Goal: Navigation & Orientation: Find specific page/section

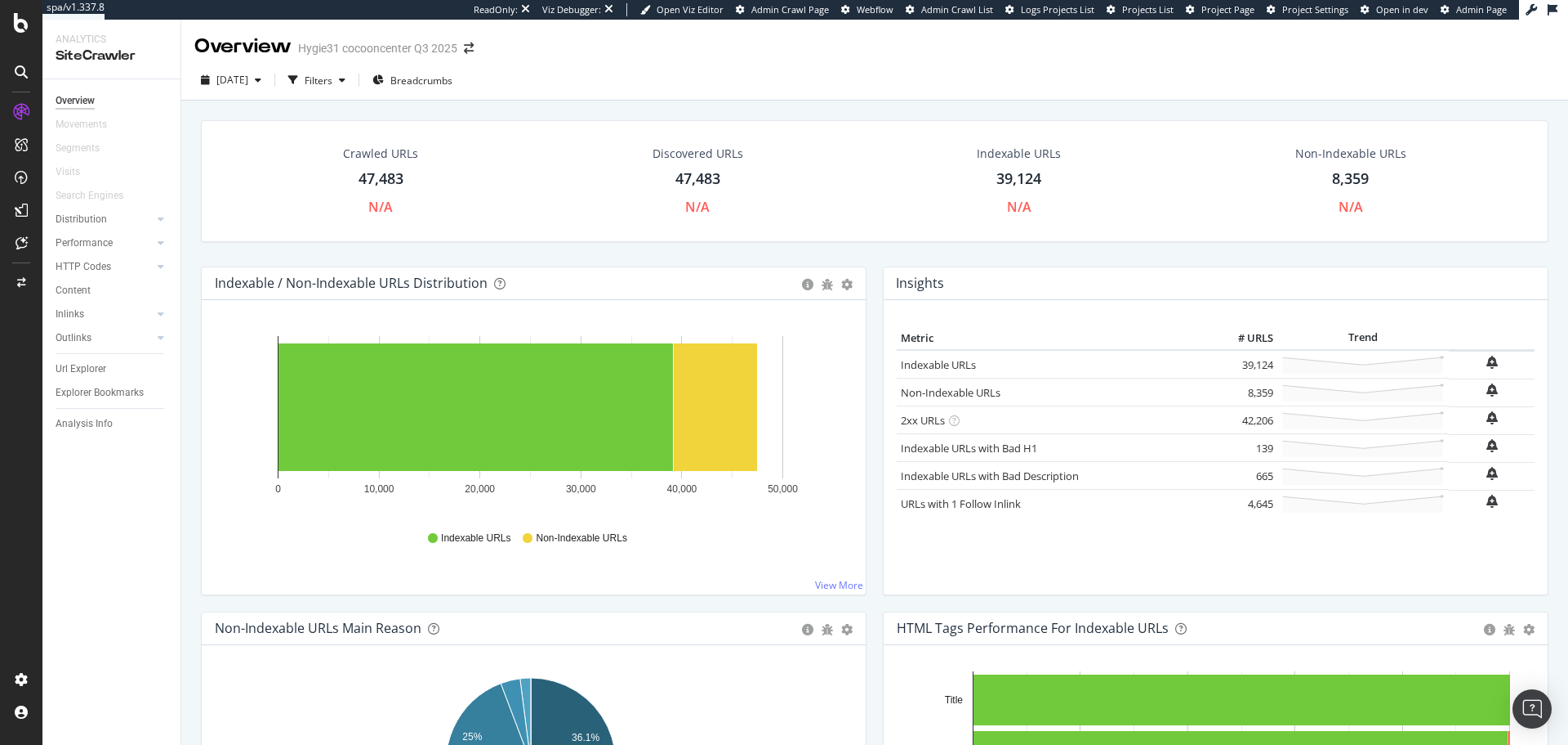
scroll to position [786, 0]
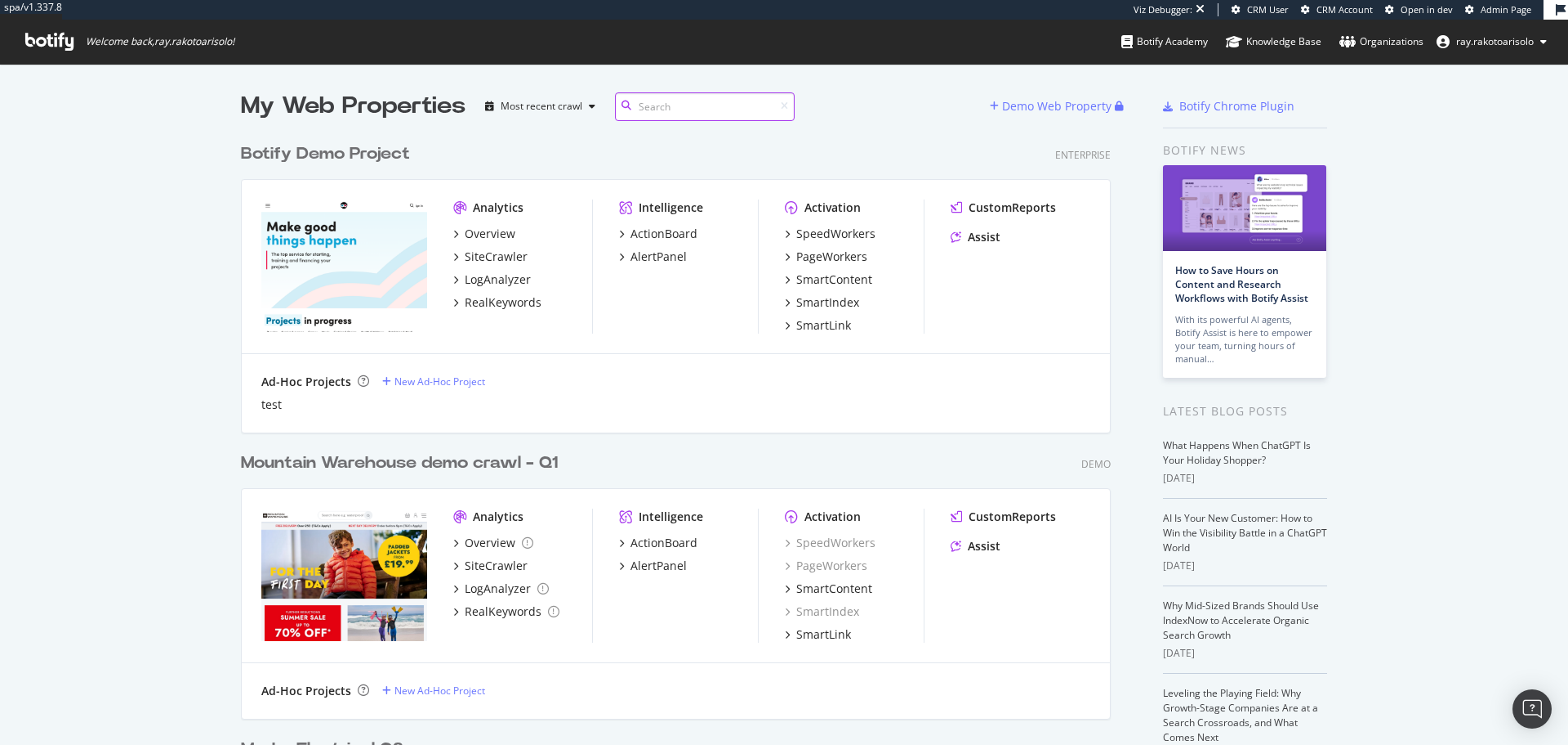
scroll to position [732, 1544]
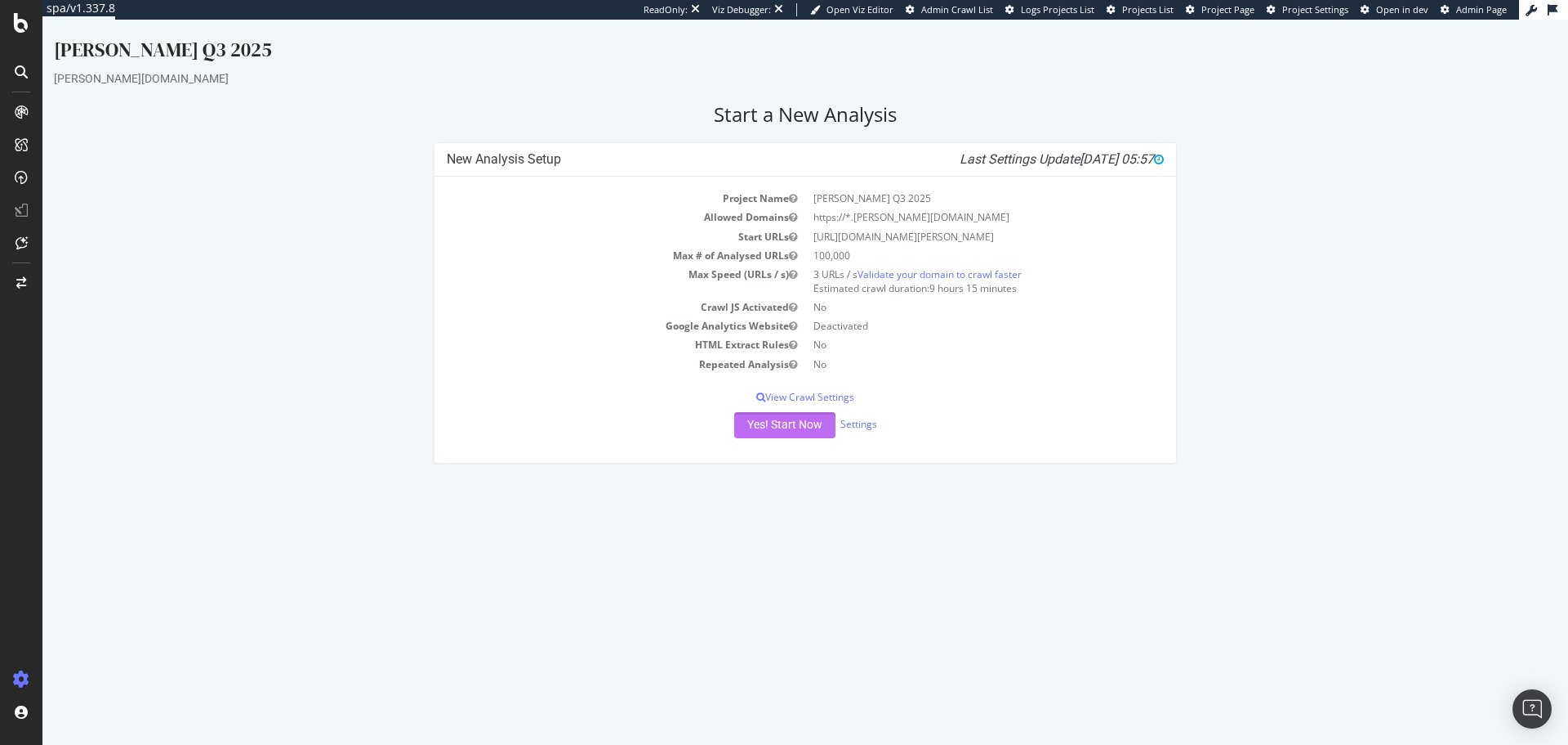
click at [781, 426] on button "Yes! Start Now" at bounding box center [785, 425] width 102 height 26
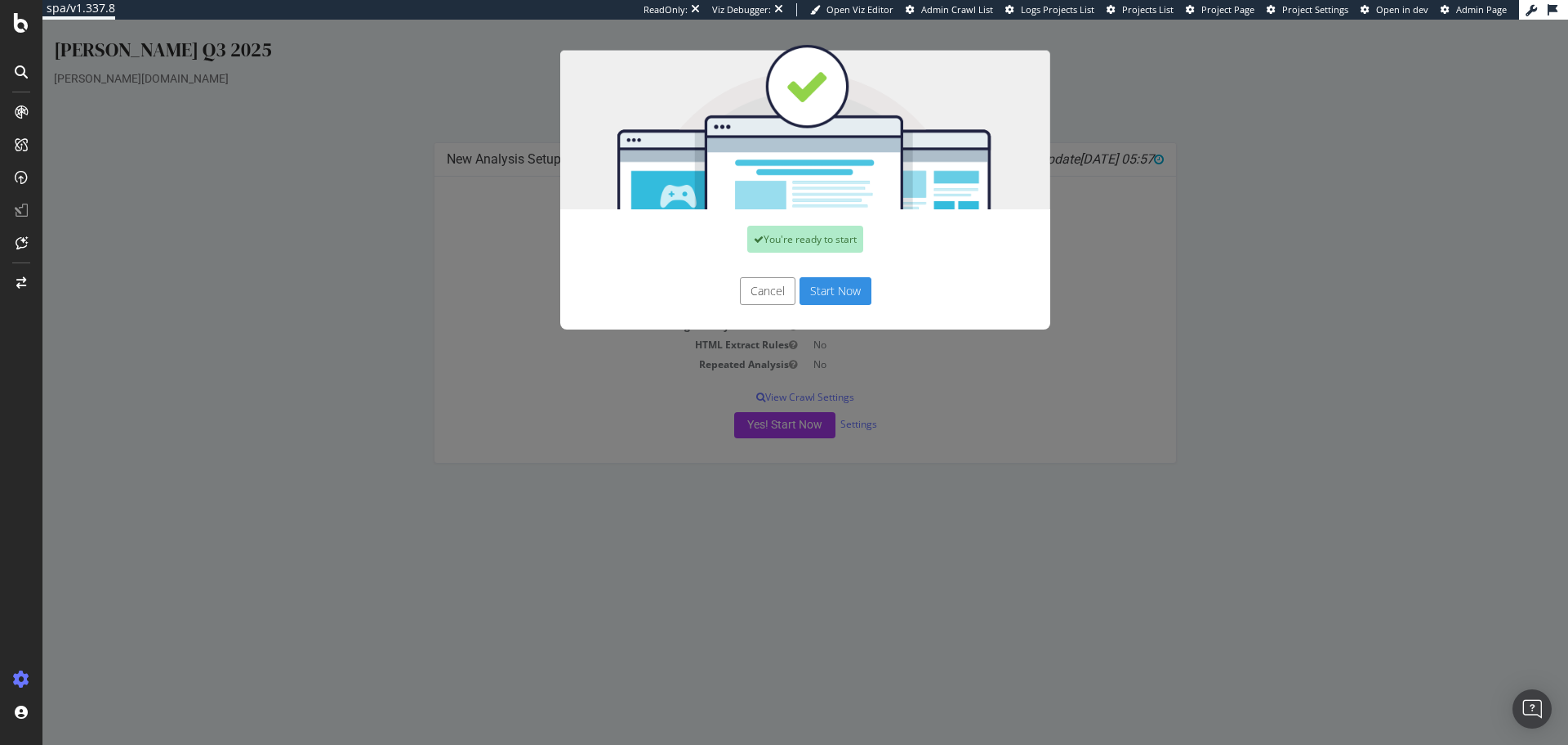
click at [829, 295] on button "Start Now" at bounding box center [835, 291] width 72 height 28
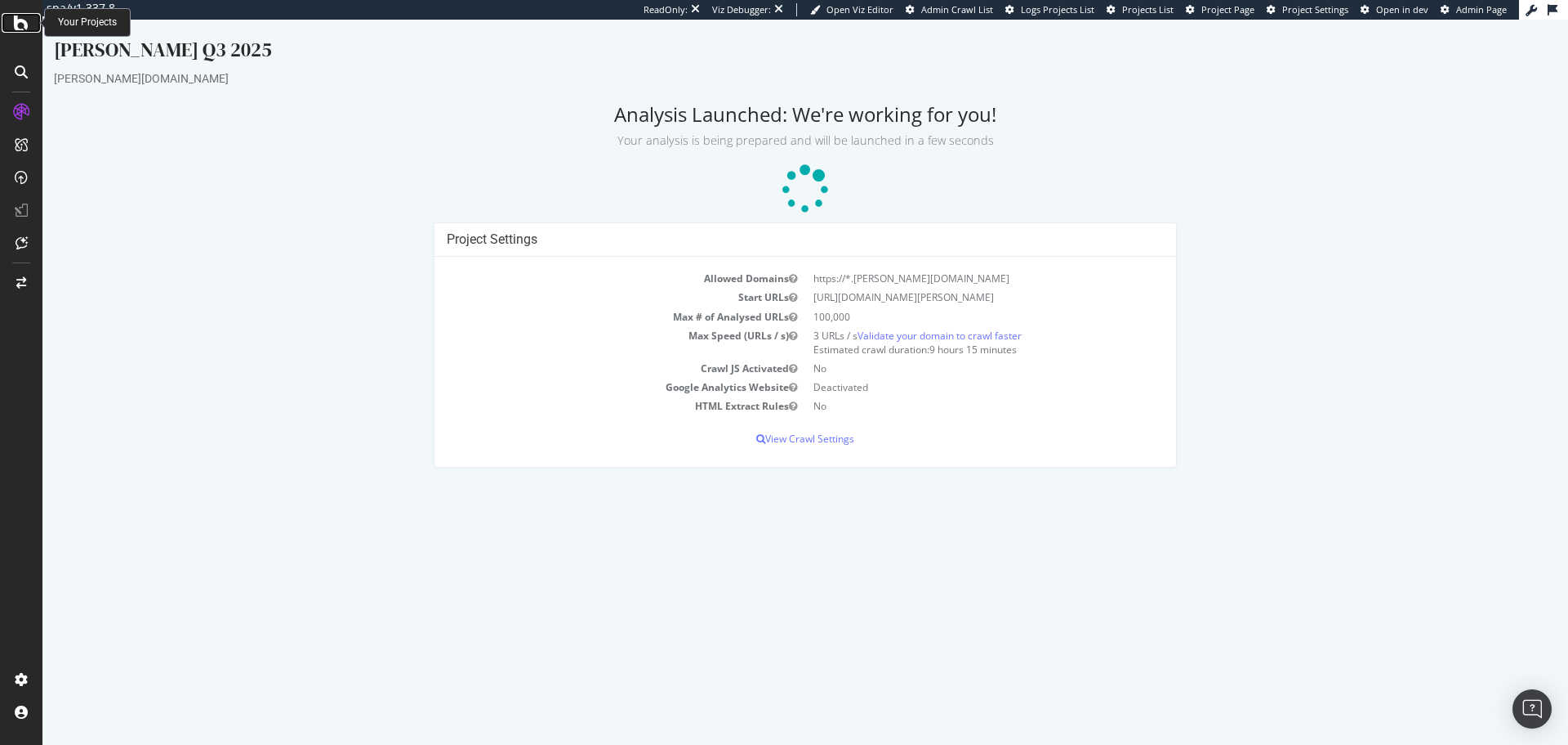
click at [27, 29] on icon at bounding box center [21, 23] width 15 height 20
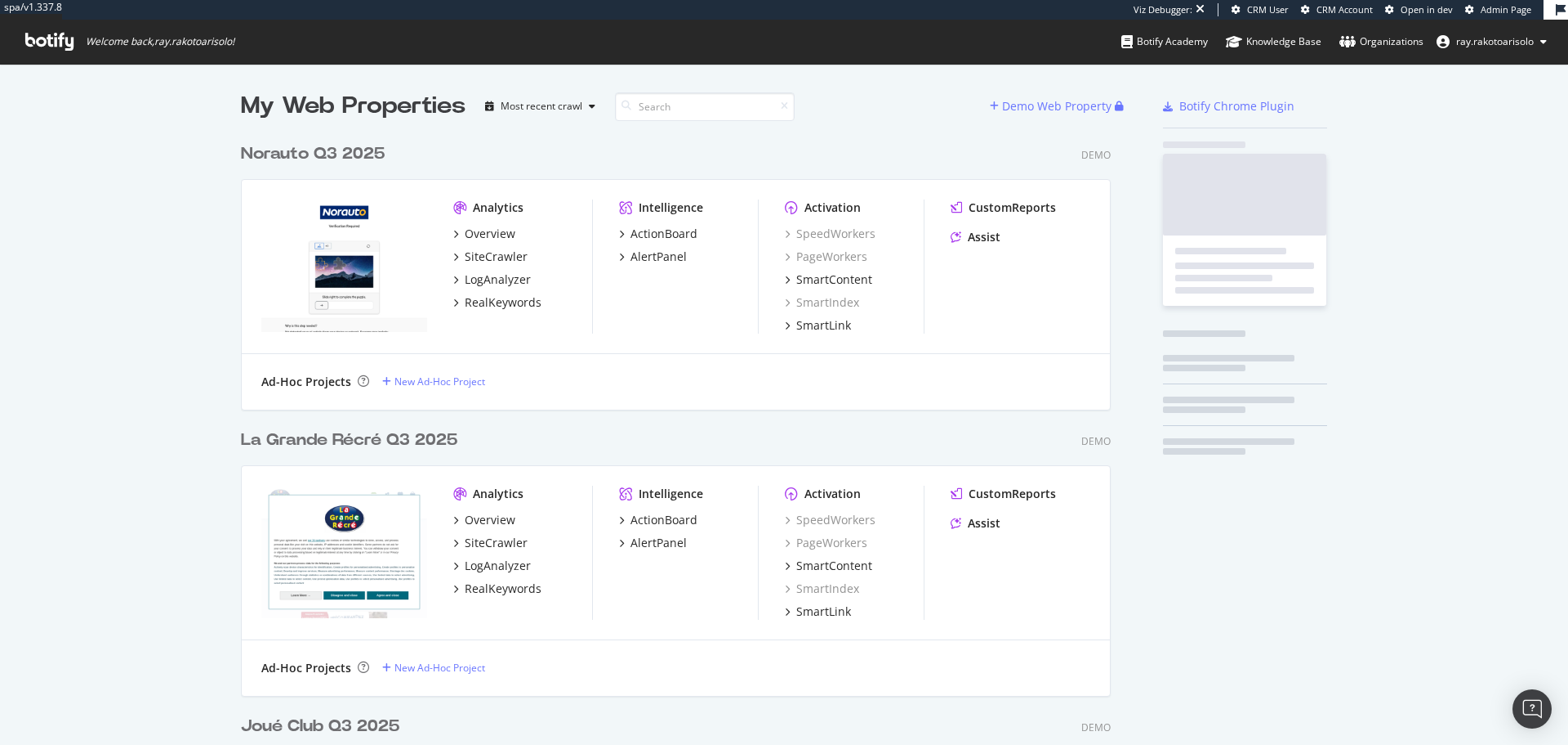
scroll to position [732, 1544]
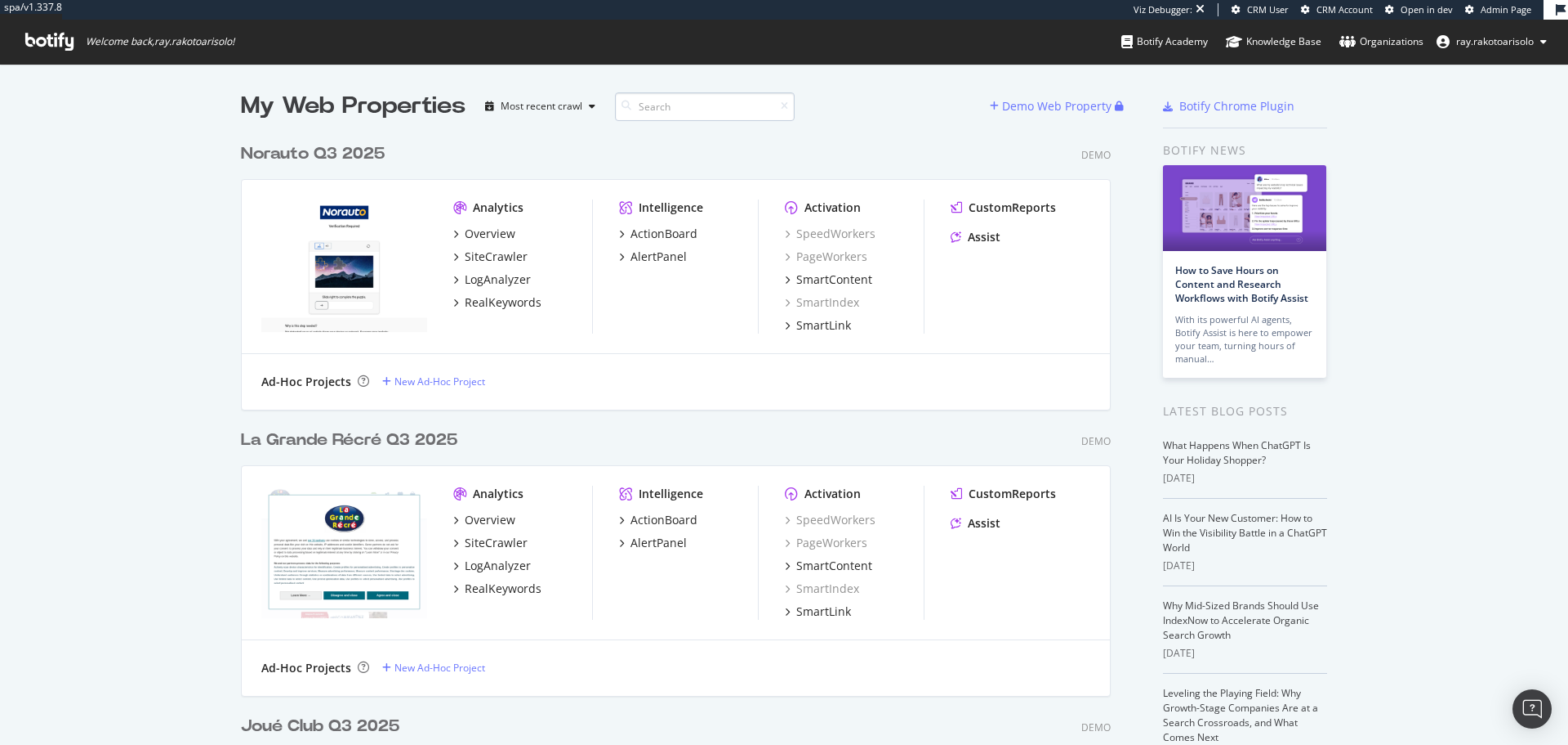
click at [668, 107] on input at bounding box center [705, 107] width 180 height 29
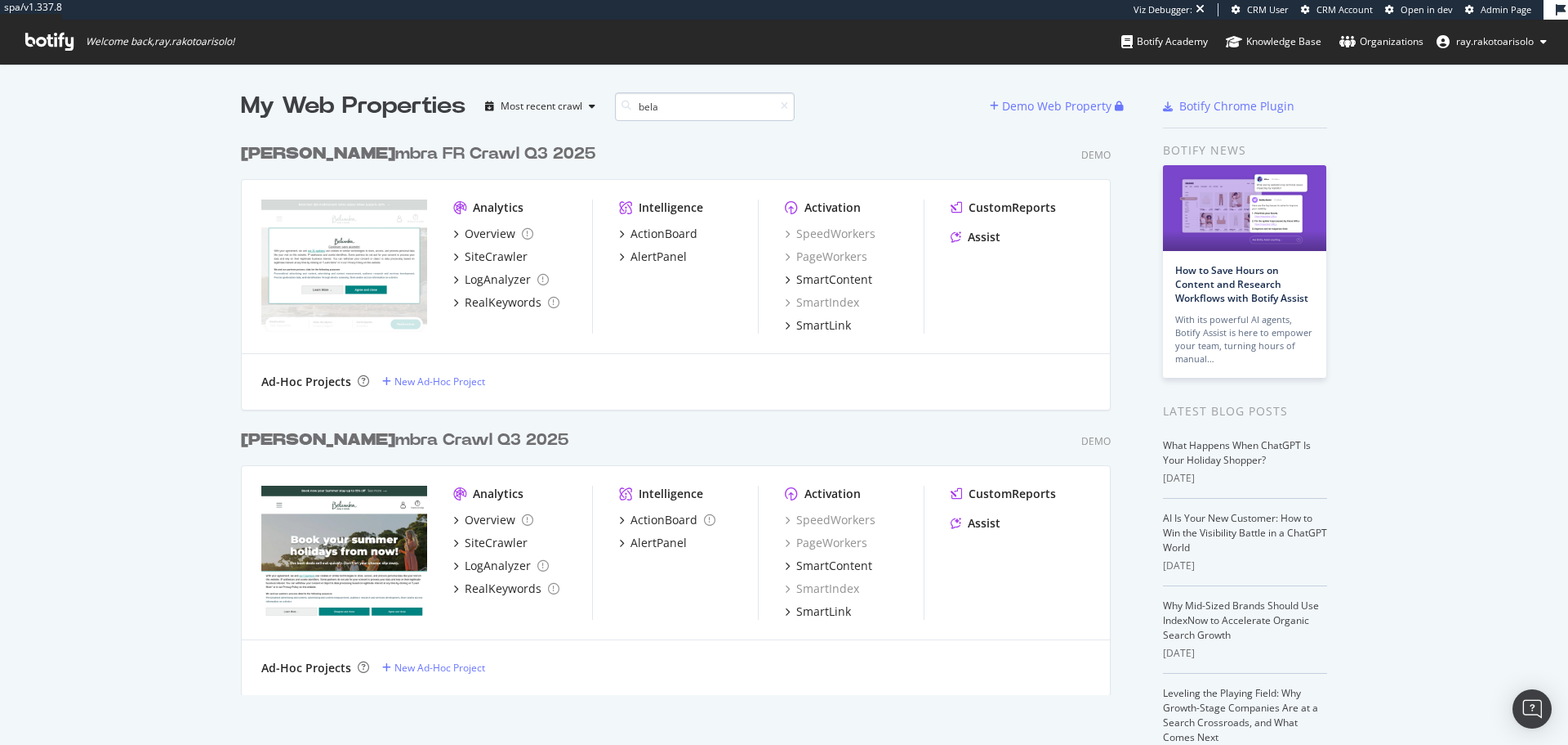
scroll to position [560, 871]
type input "bela"
click at [355, 157] on div "Bela mbra FR Crawl Q3 2025" at bounding box center [418, 154] width 354 height 24
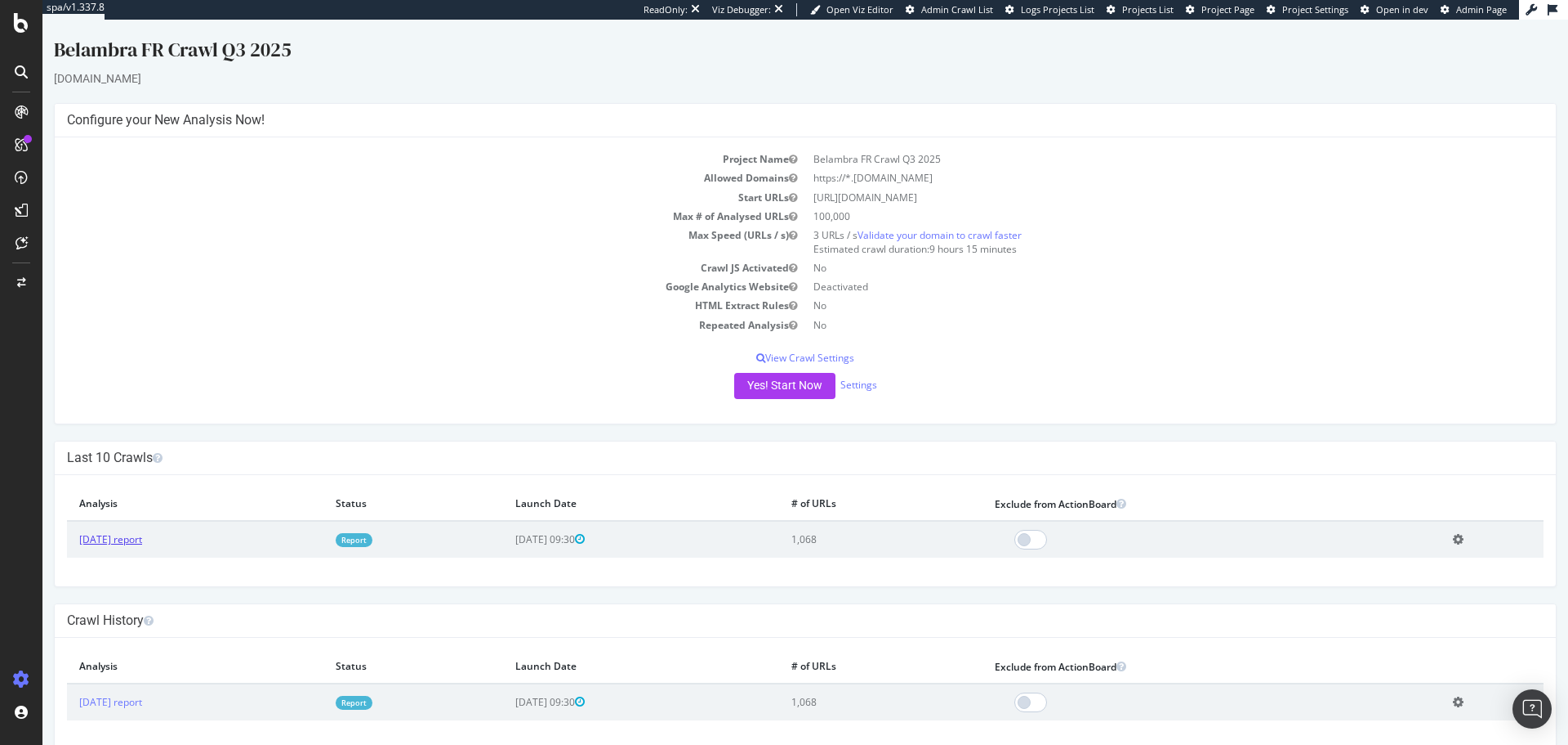
click at [103, 543] on link "[DATE] report" at bounding box center [111, 539] width 63 height 14
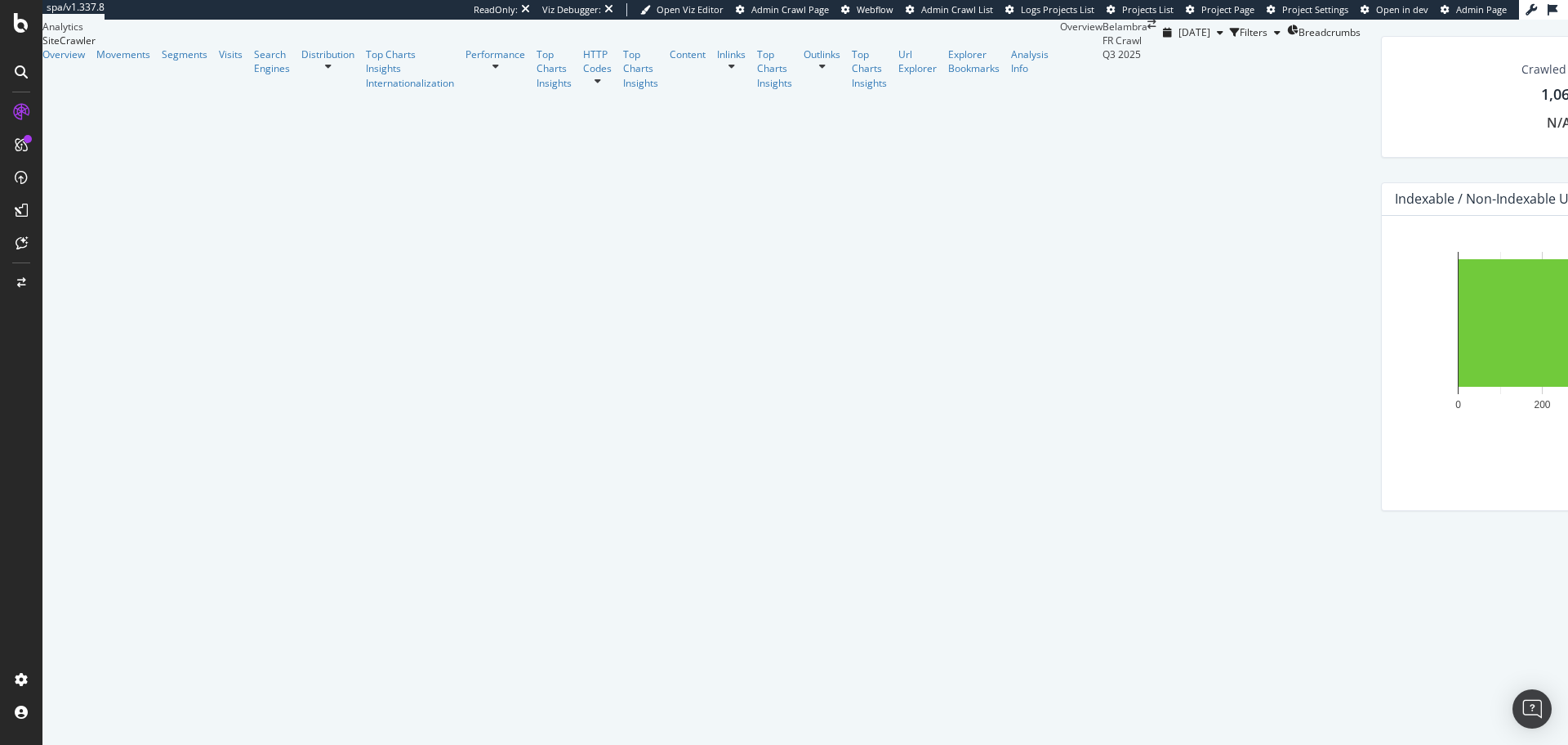
scroll to position [920, 0]
click at [10, 66] on div at bounding box center [21, 72] width 26 height 26
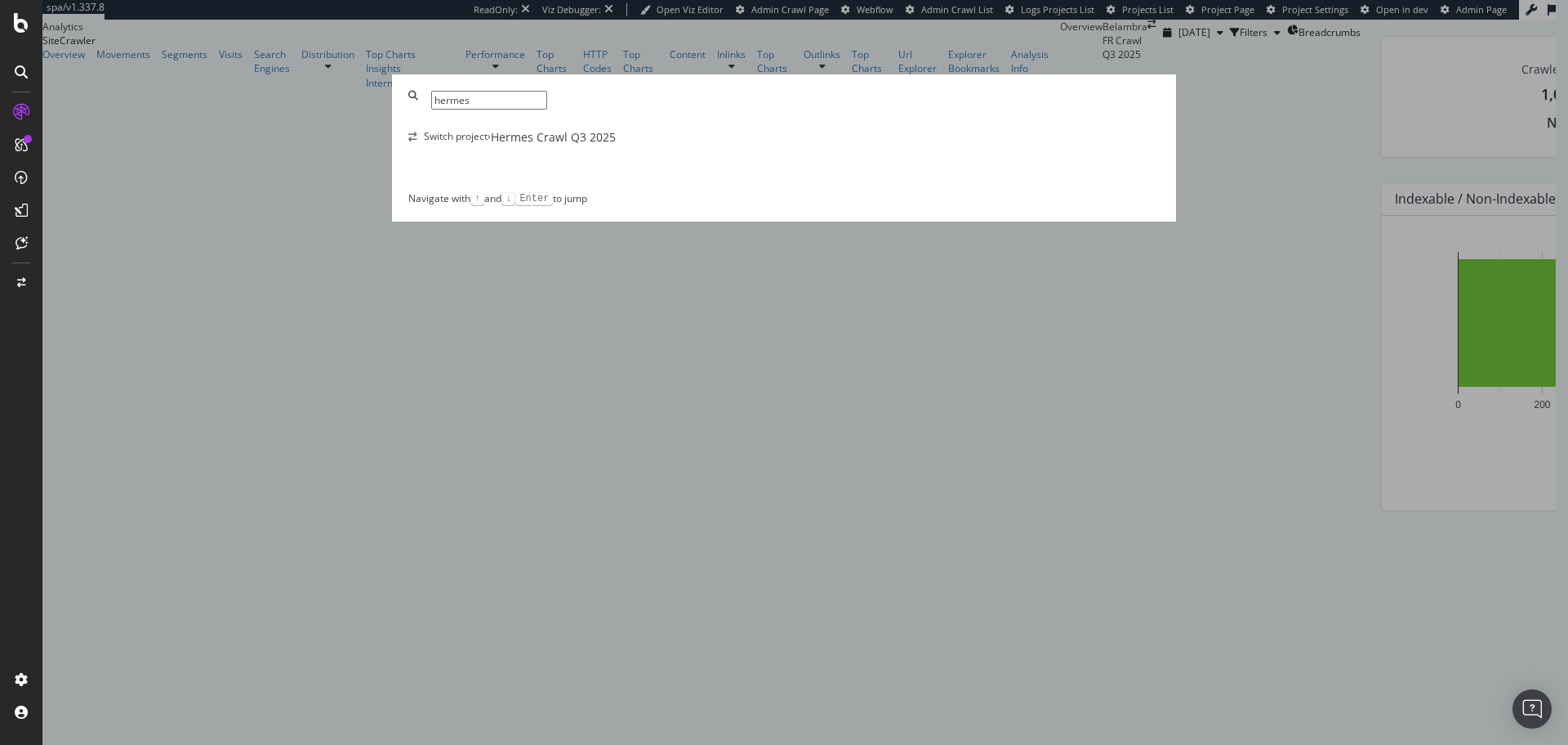
type input "hermes"
click at [616, 145] on div "Hermes Crawl Q3 2025" at bounding box center [554, 137] width 125 height 16
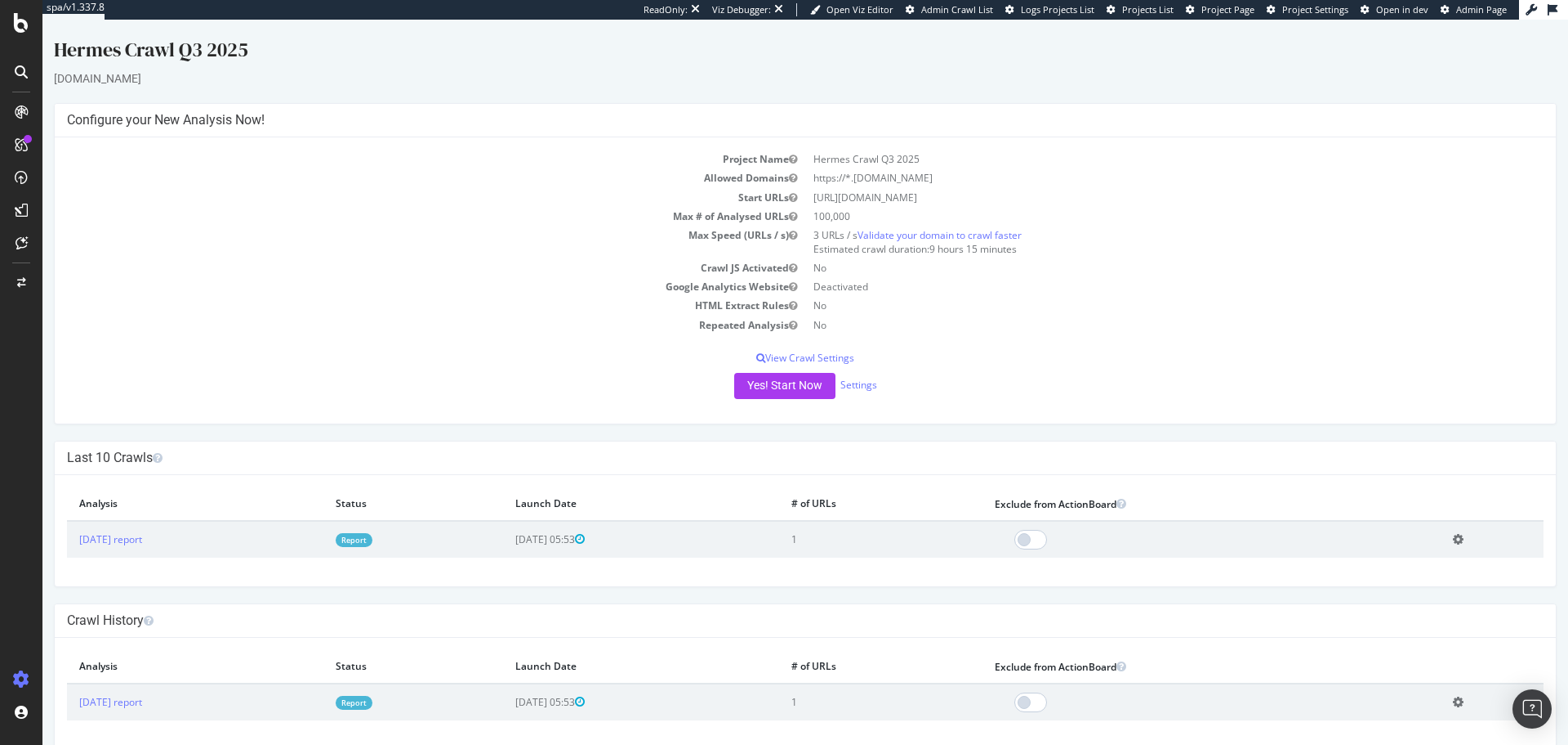
click at [25, 71] on icon at bounding box center [21, 72] width 13 height 13
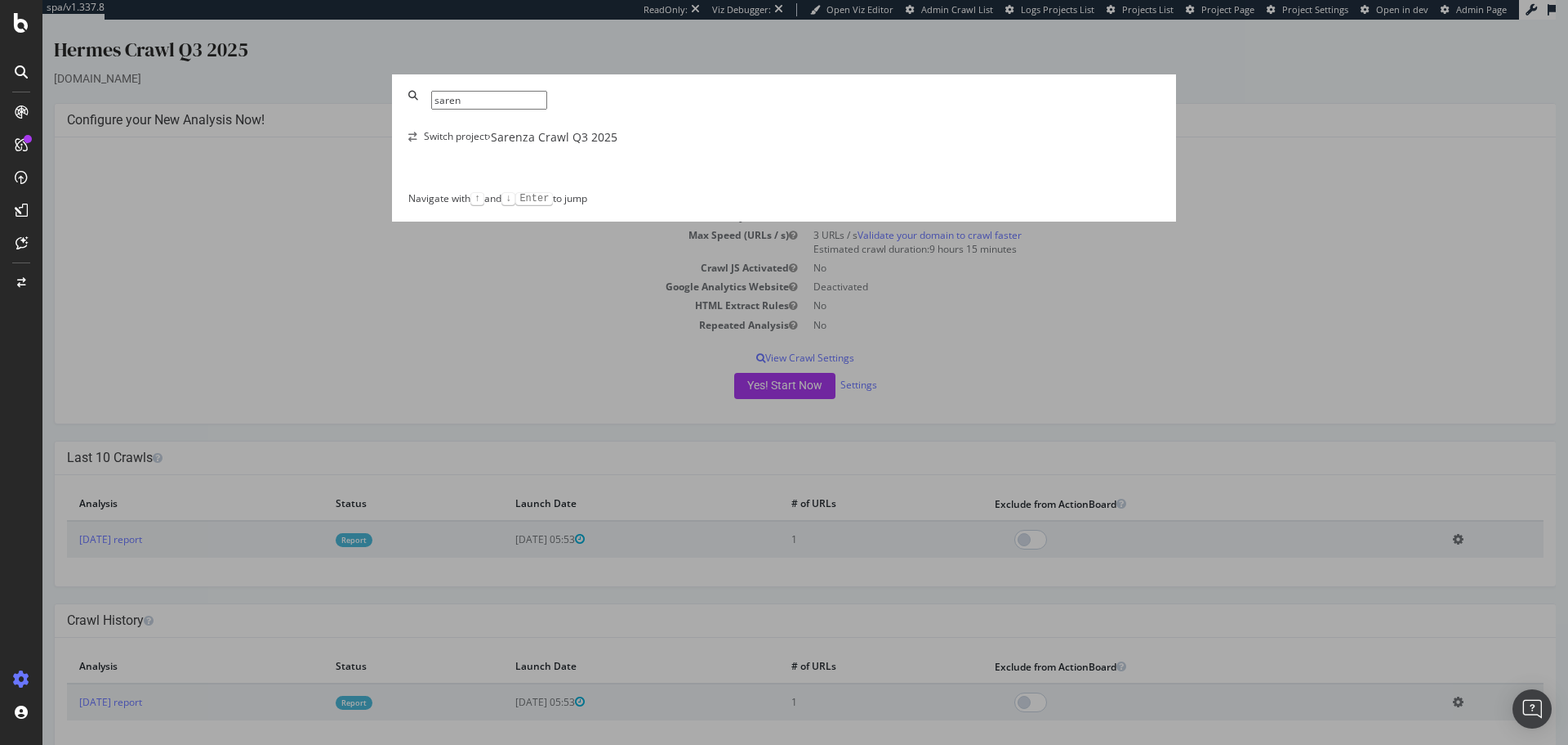
type input "saren"
click at [604, 145] on div "Sarenza Crawl Q3 2025" at bounding box center [554, 137] width 126 height 16
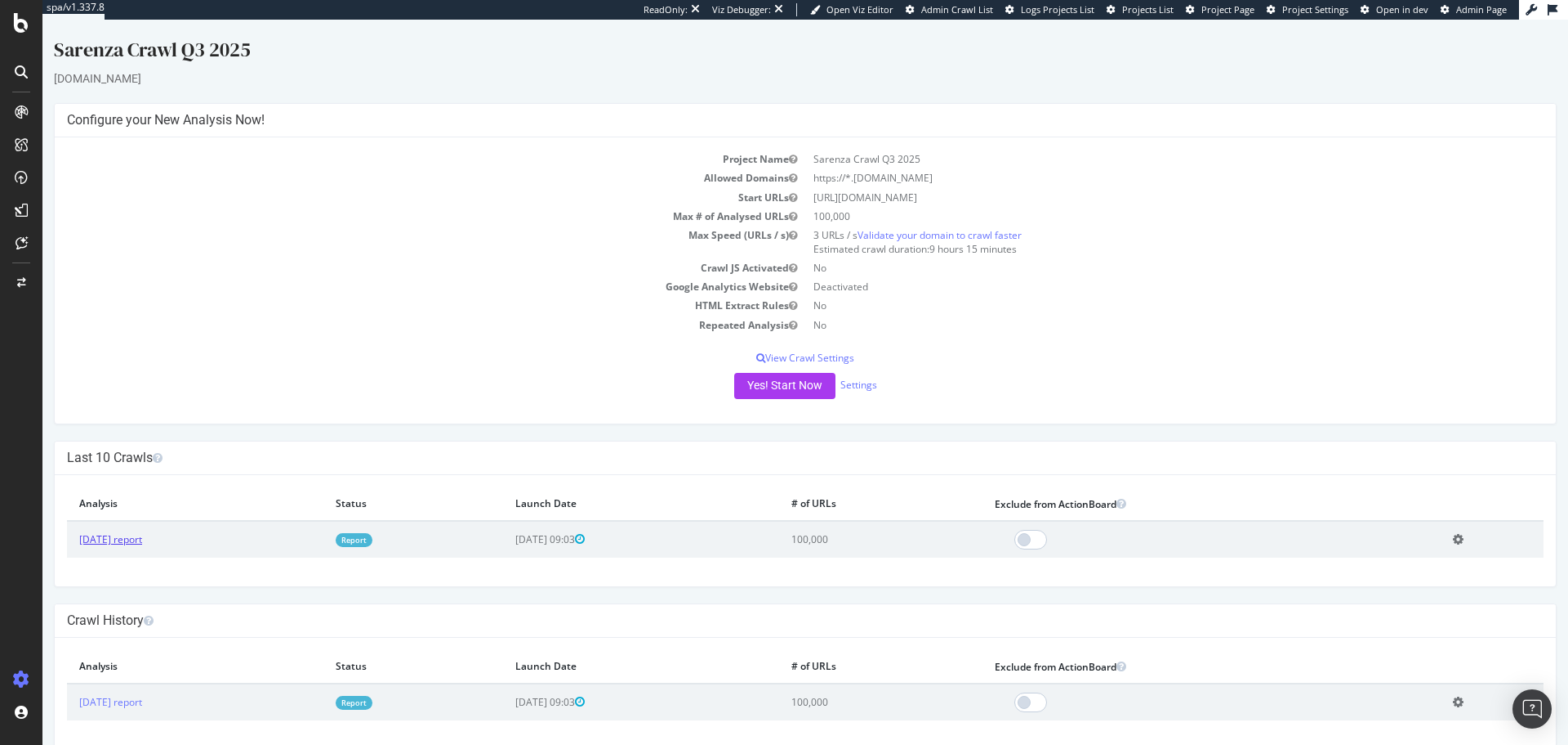
click at [142, 544] on link "[DATE] report" at bounding box center [111, 539] width 63 height 14
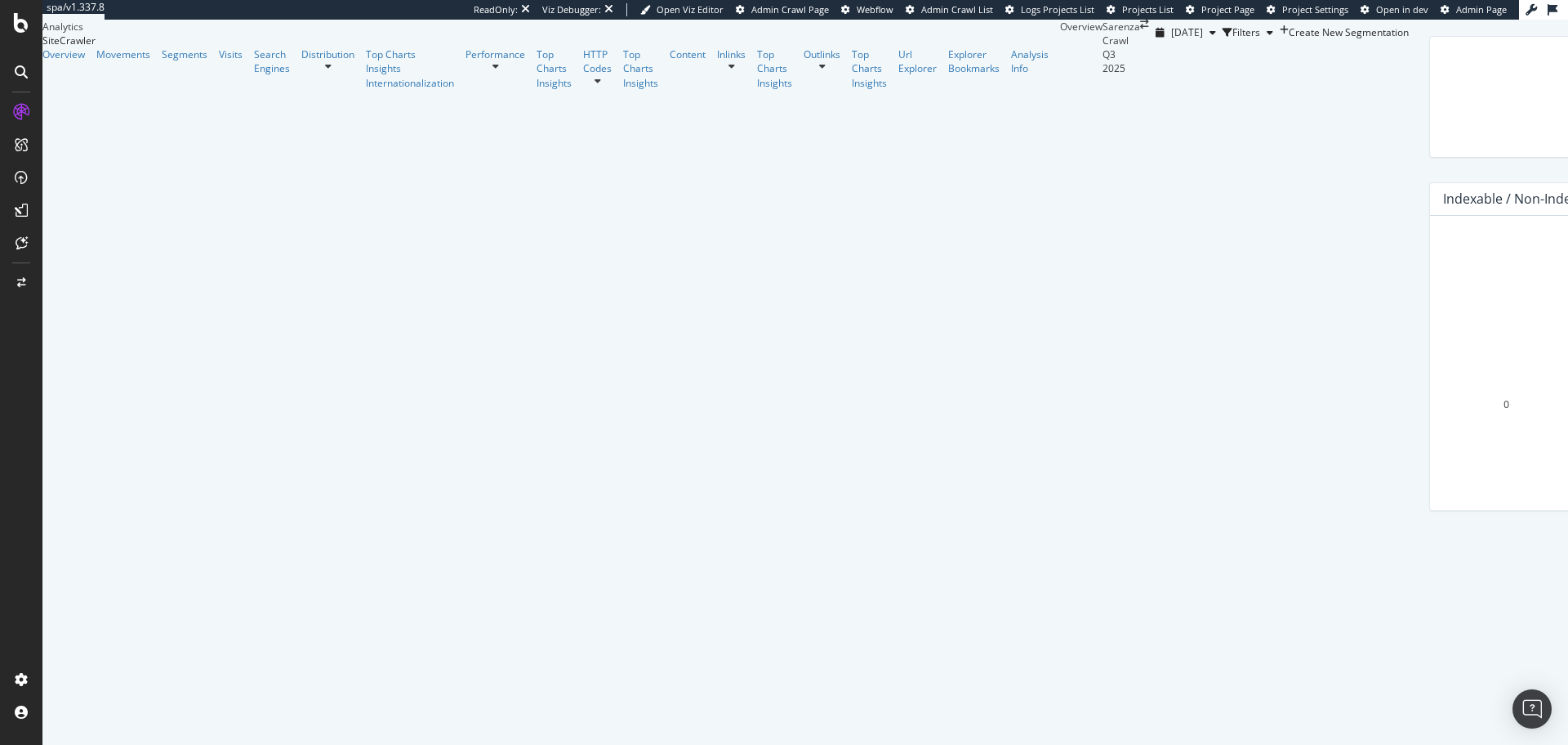
scroll to position [121, 0]
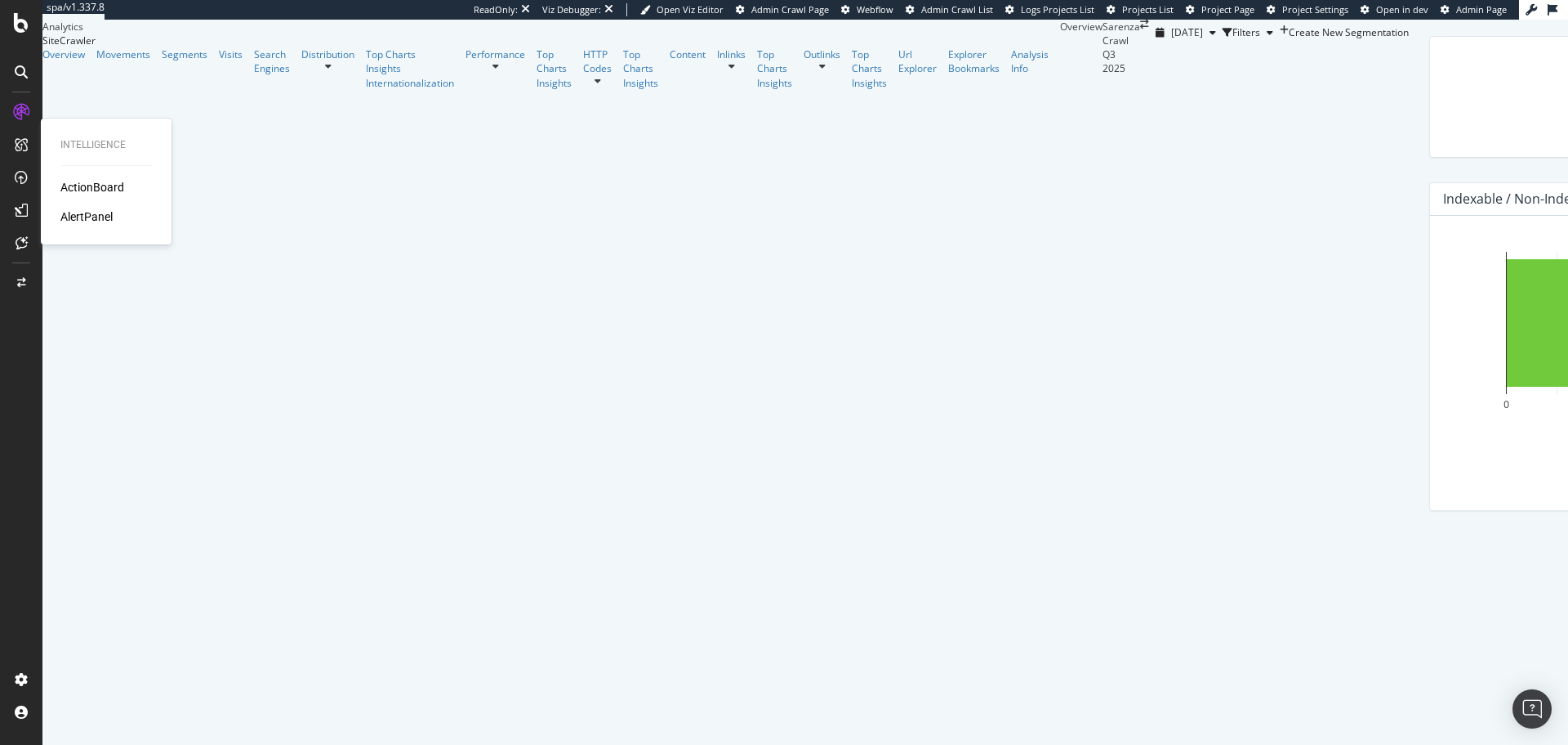
click at [82, 181] on div "ActionBoard" at bounding box center [93, 187] width 64 height 16
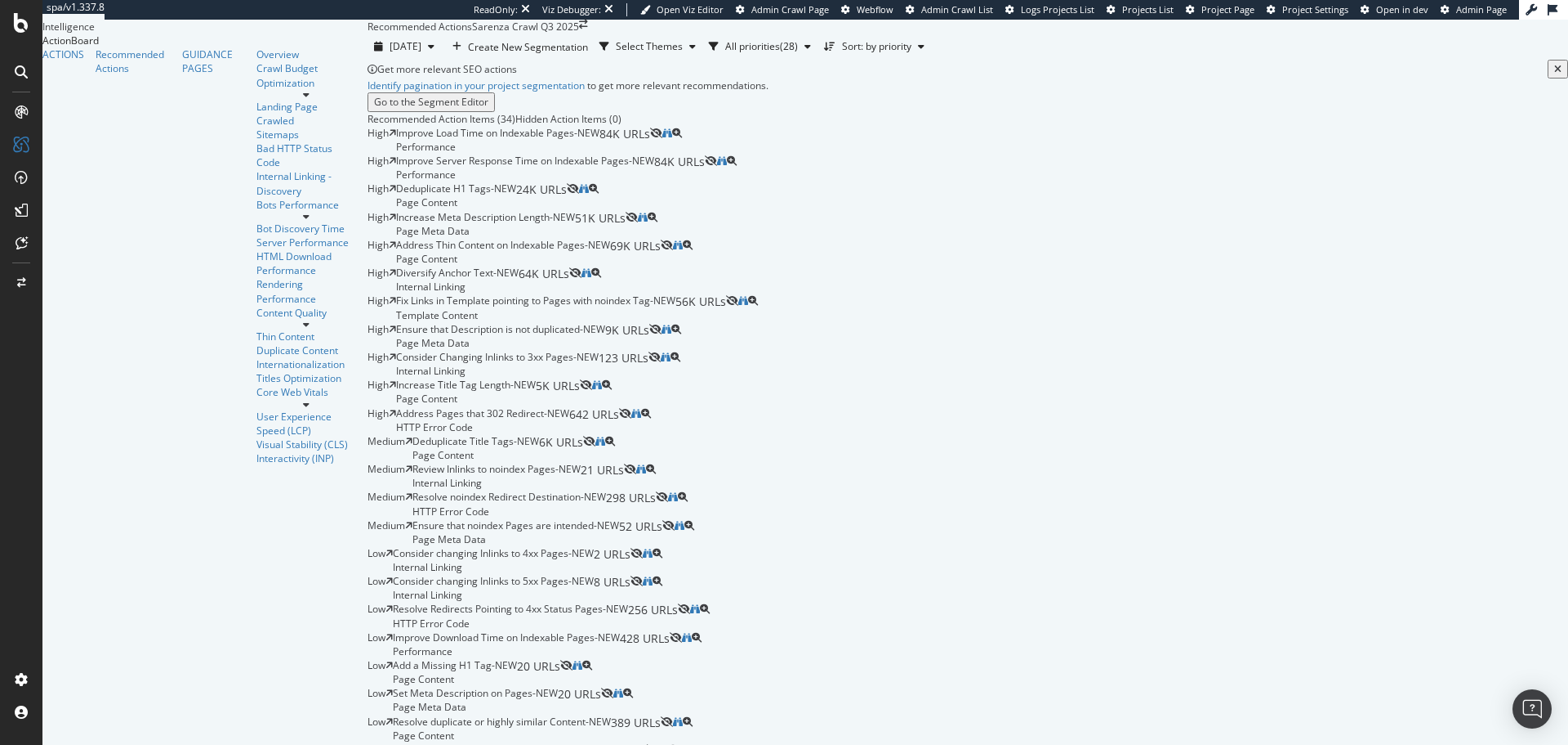
scroll to position [50, 0]
click at [22, 62] on div at bounding box center [21, 72] width 26 height 26
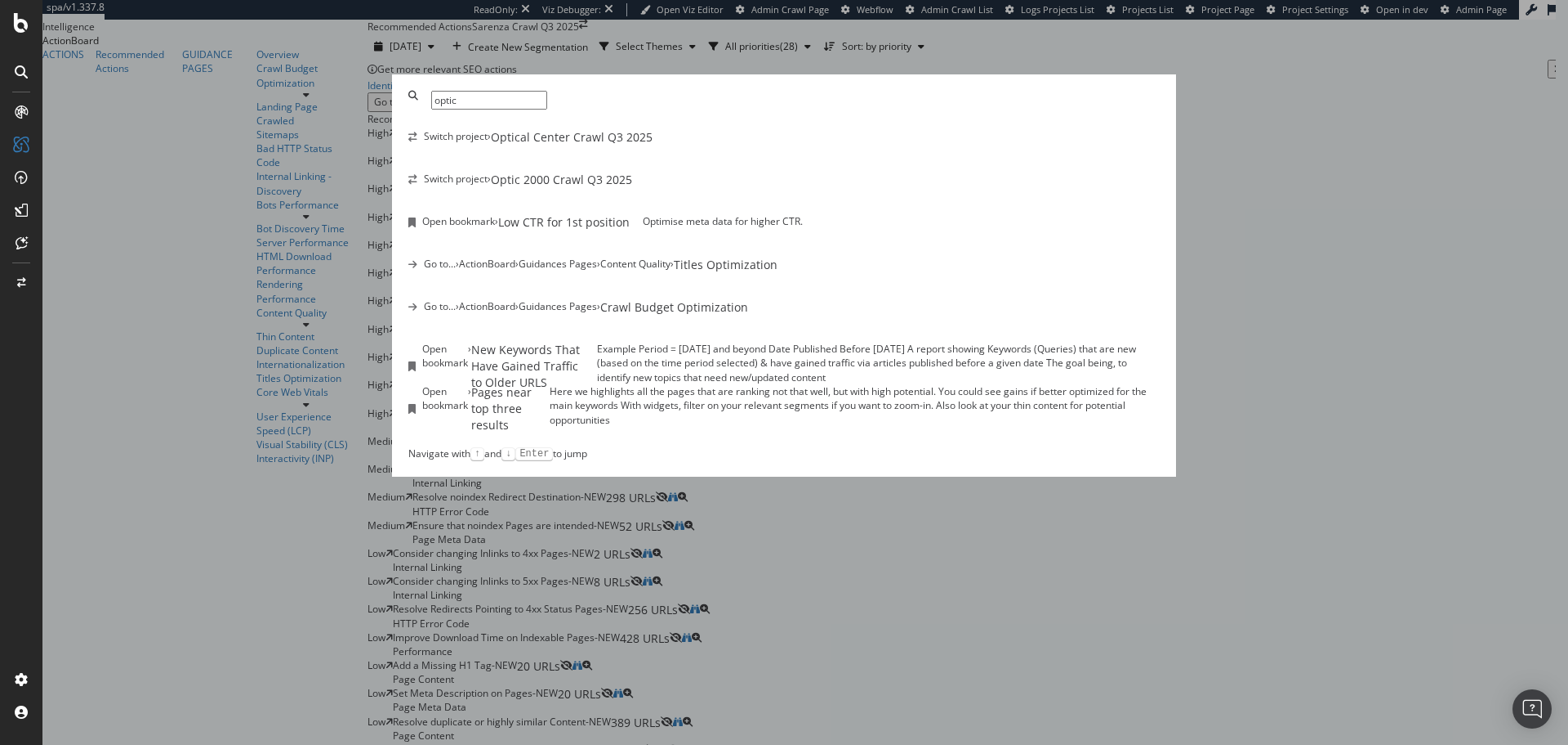
type input "optic"
click at [653, 145] on div "Optical Center Crawl Q3 2025" at bounding box center [571, 137] width 161 height 16
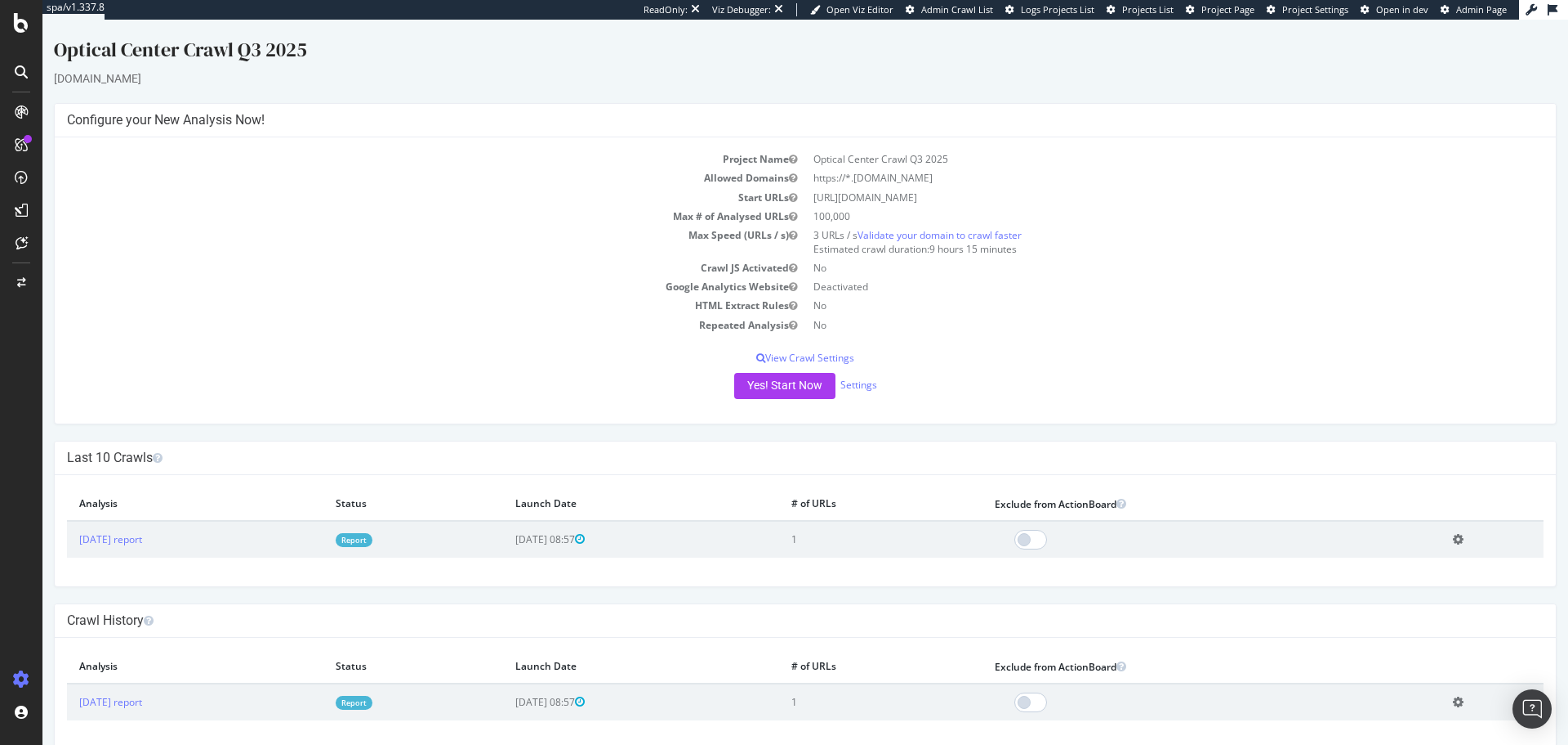
click at [31, 65] on div at bounding box center [21, 72] width 26 height 26
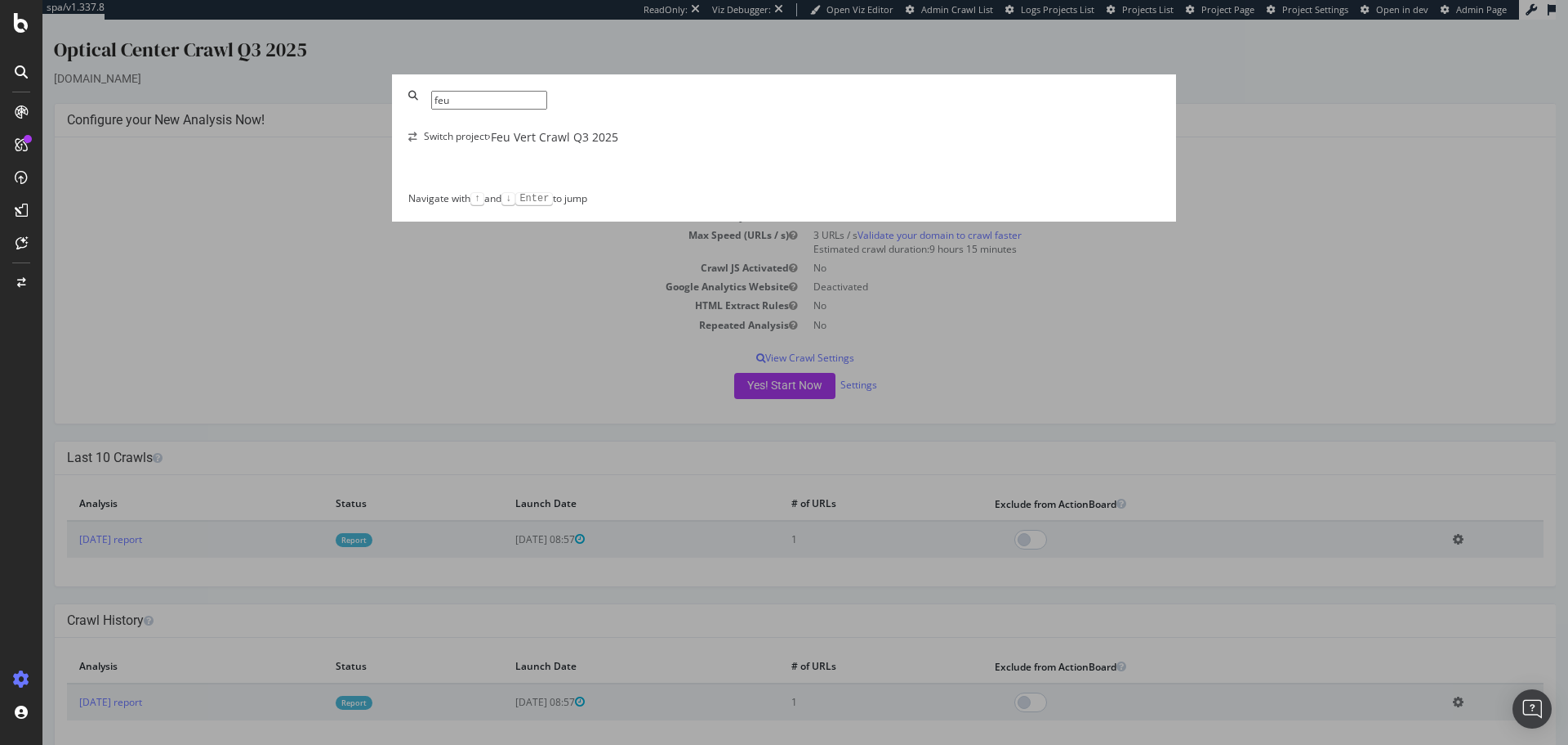
type input "feu"
click at [630, 145] on div "Switch project › Feu Vert Crawl Q3 2025" at bounding box center [784, 137] width 752 height 16
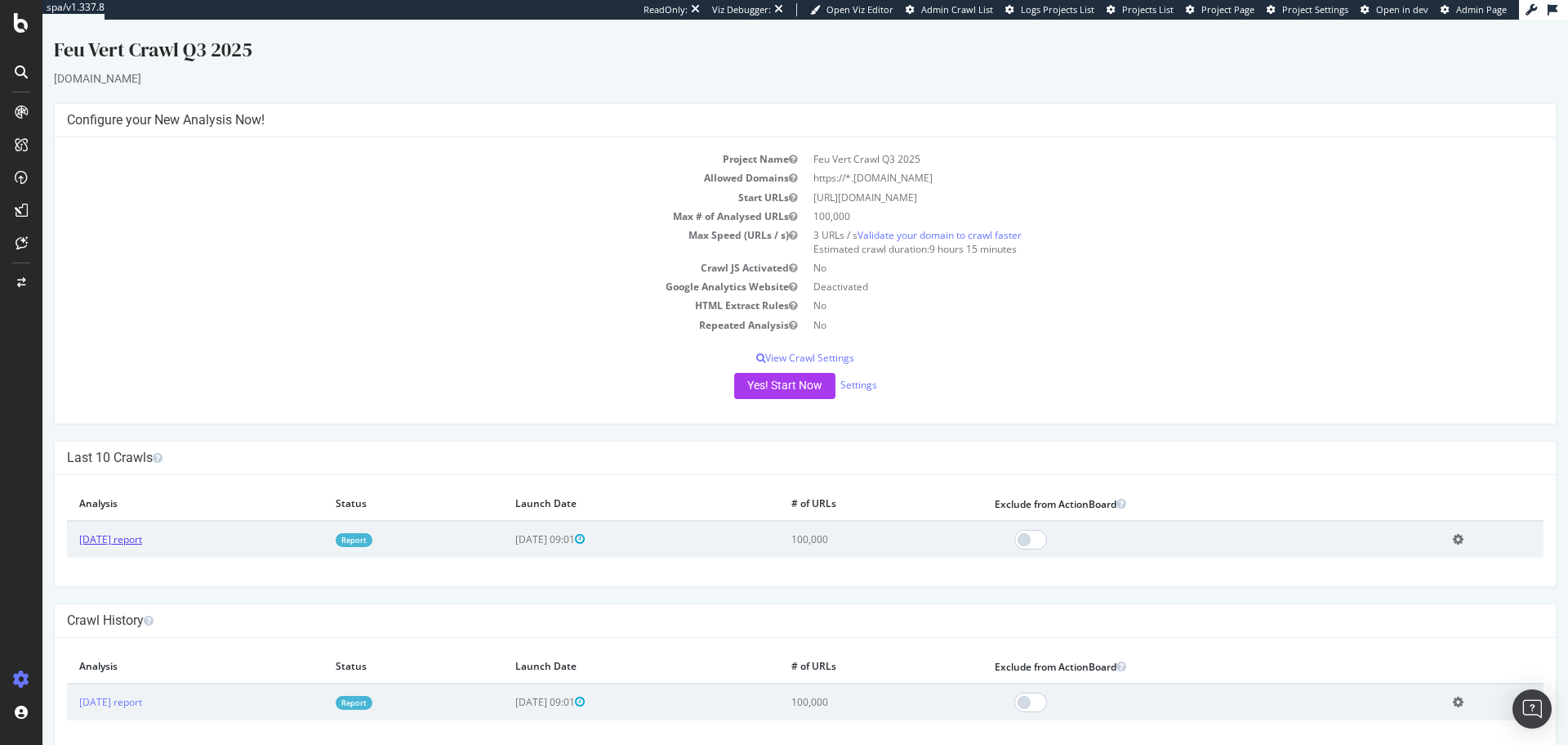
click at [109, 544] on link "[DATE] report" at bounding box center [111, 539] width 63 height 14
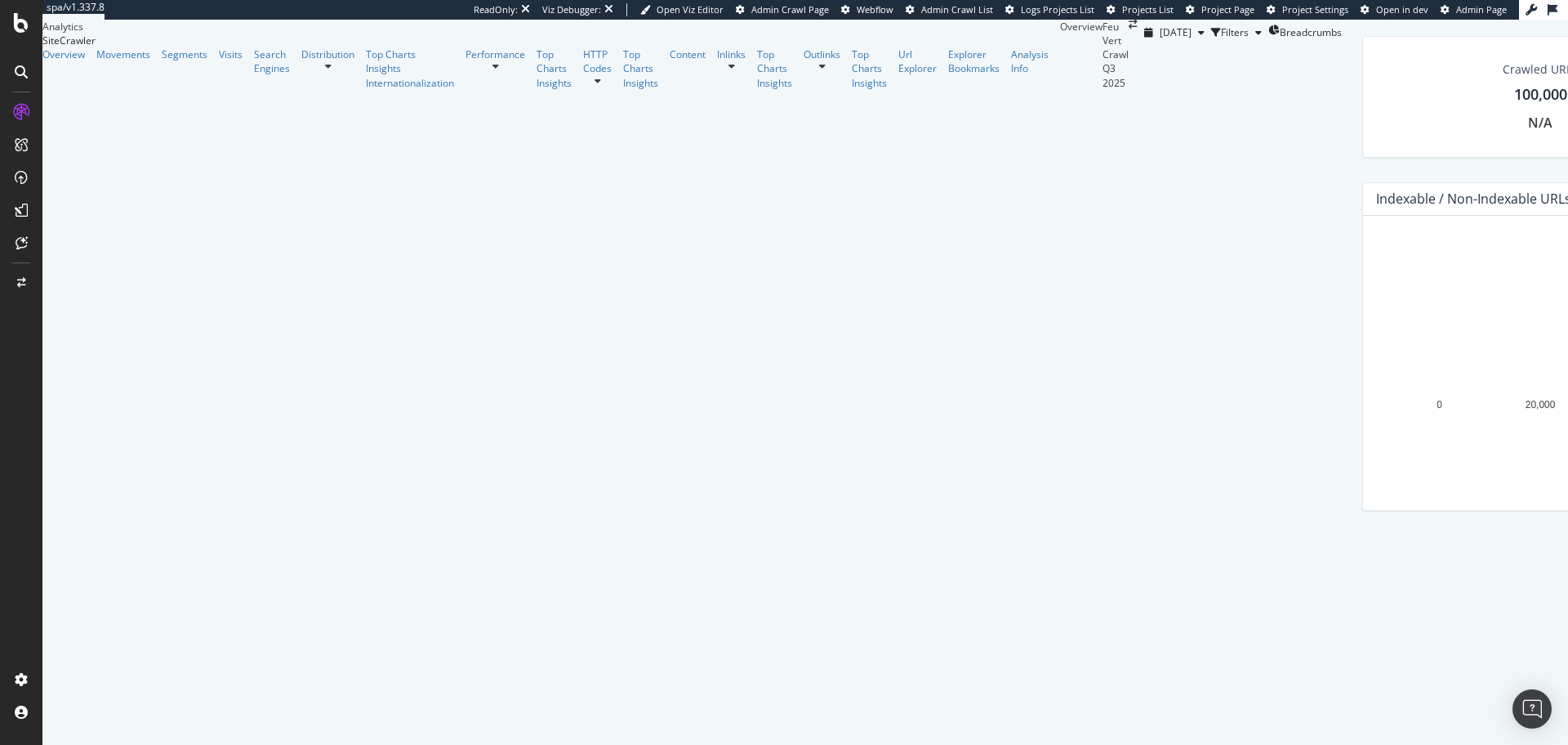
scroll to position [330, 0]
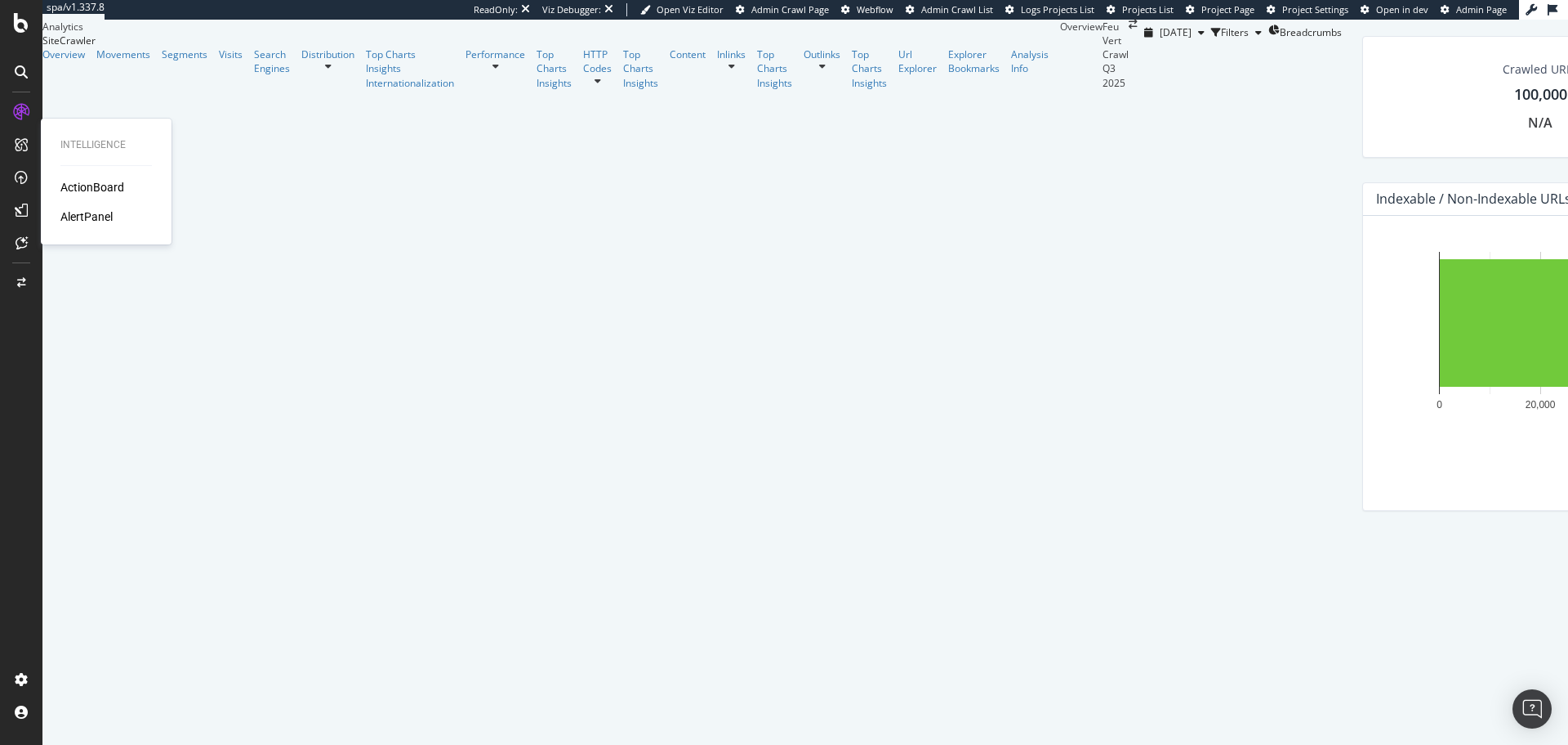
click at [76, 184] on div "ActionBoard" at bounding box center [93, 187] width 64 height 16
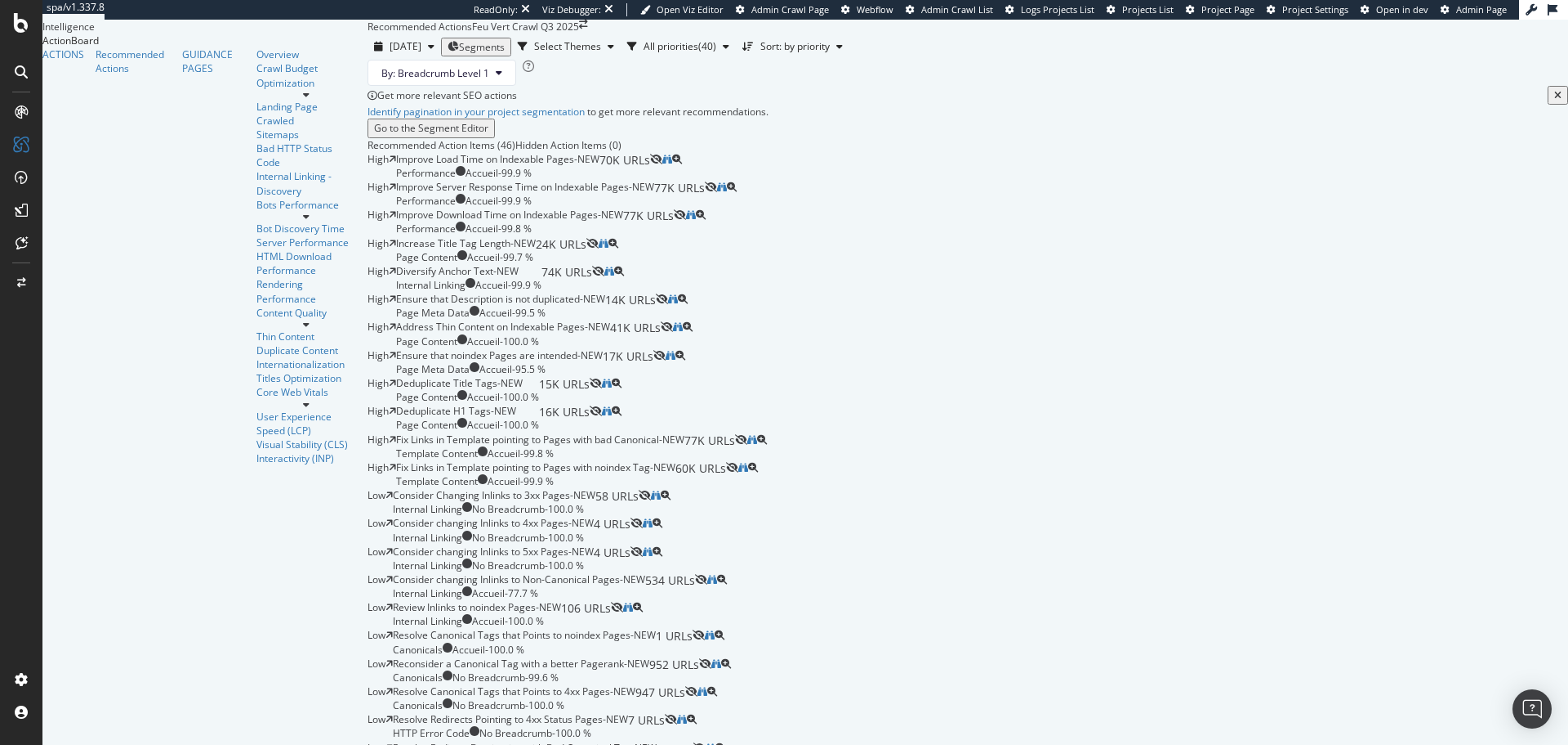
scroll to position [133, 0]
click at [15, 76] on icon at bounding box center [21, 72] width 13 height 13
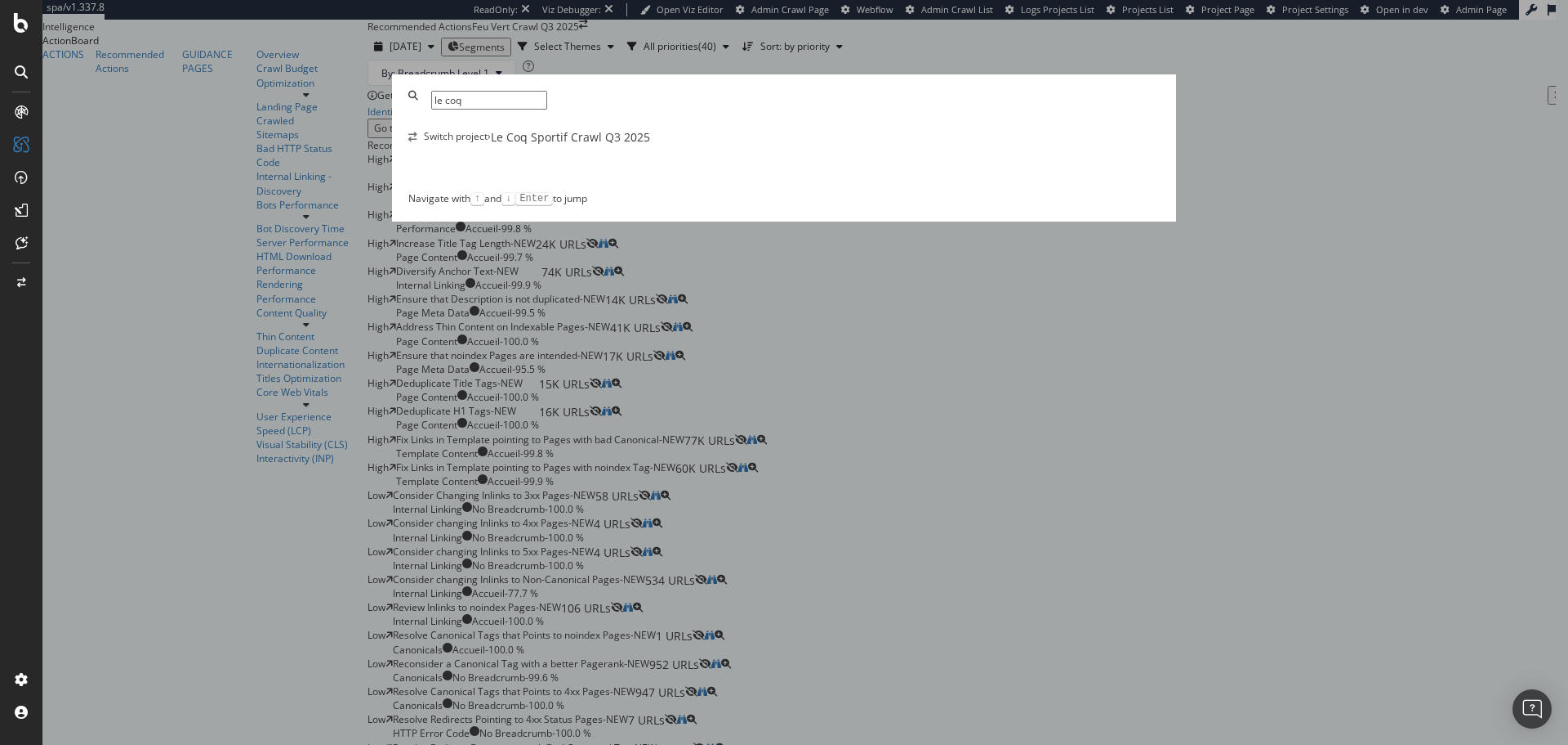
type input "le coq"
click at [560, 145] on div "Switch project › Le Coq Sportif Crawl Q3 2025" at bounding box center [784, 137] width 752 height 16
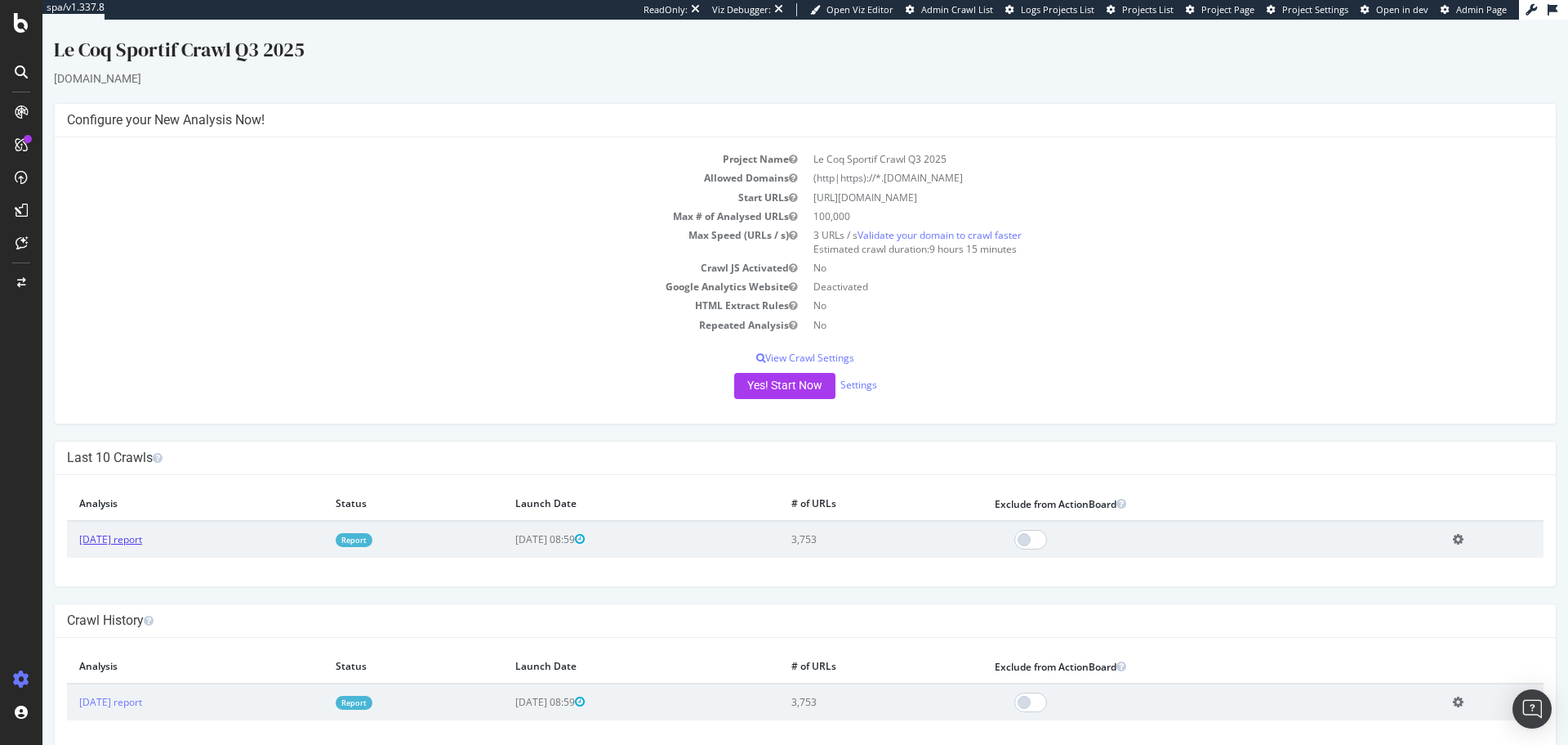
click at [129, 540] on link "[DATE] report" at bounding box center [111, 539] width 63 height 14
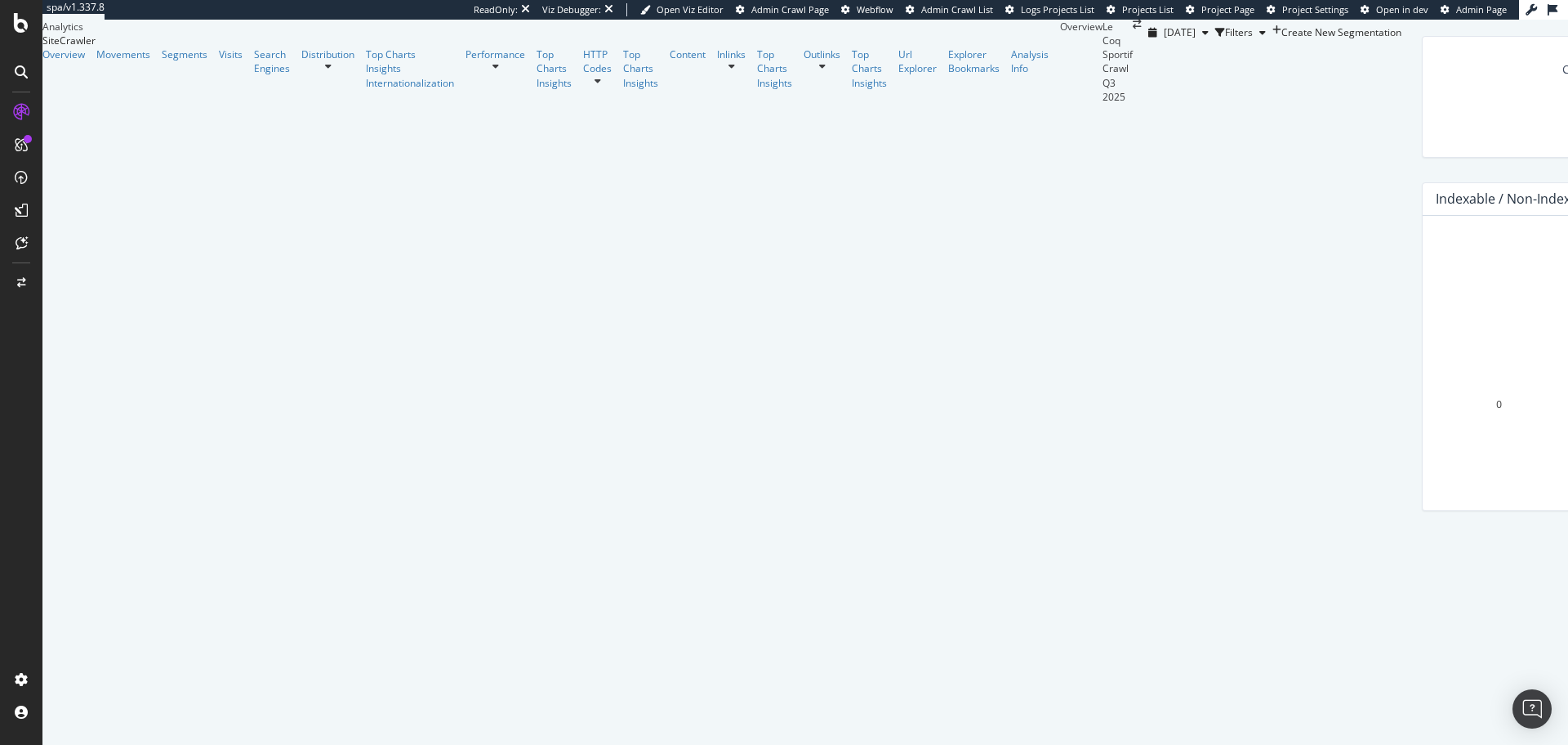
scroll to position [416, 0]
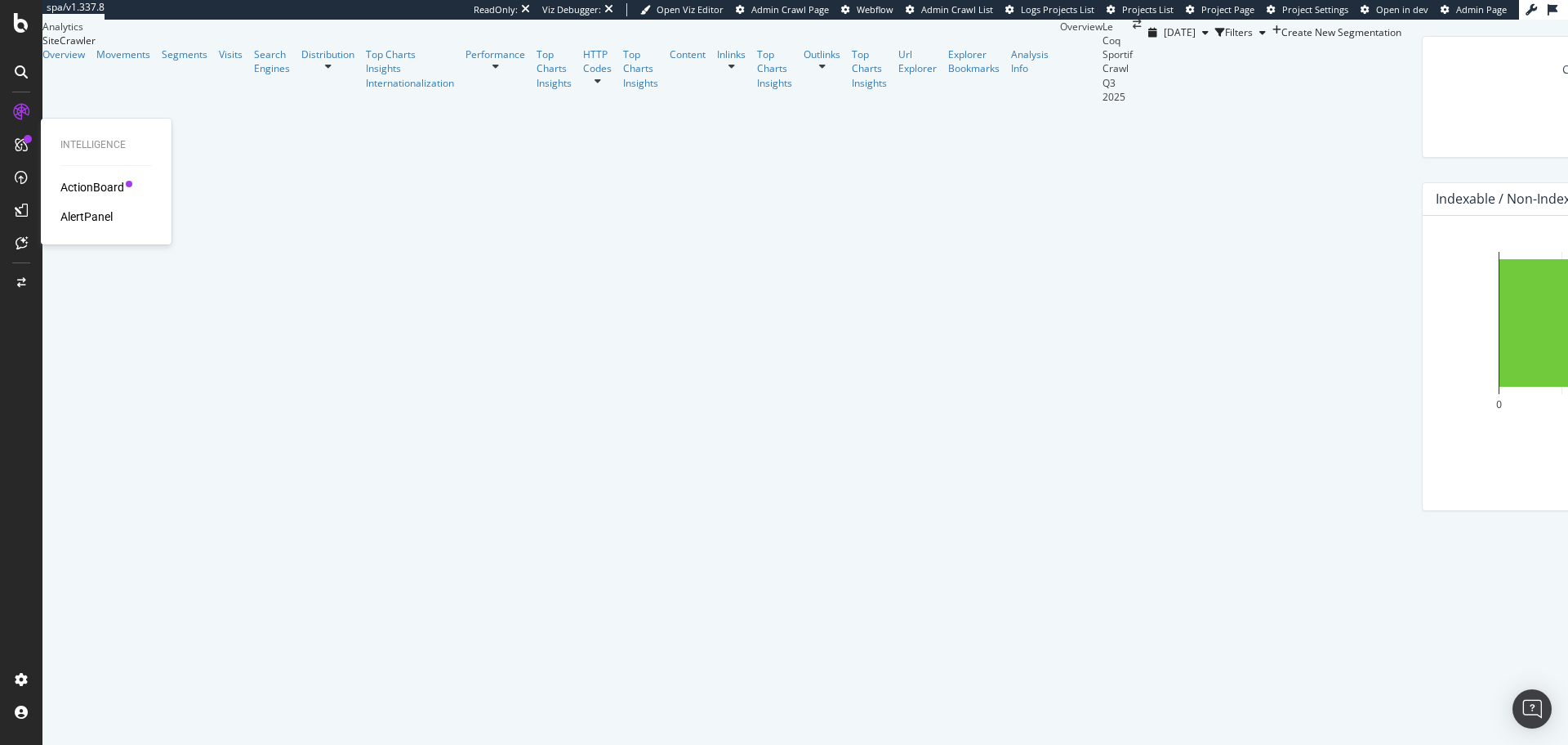
click at [88, 180] on div "ActionBoard" at bounding box center [93, 187] width 64 height 16
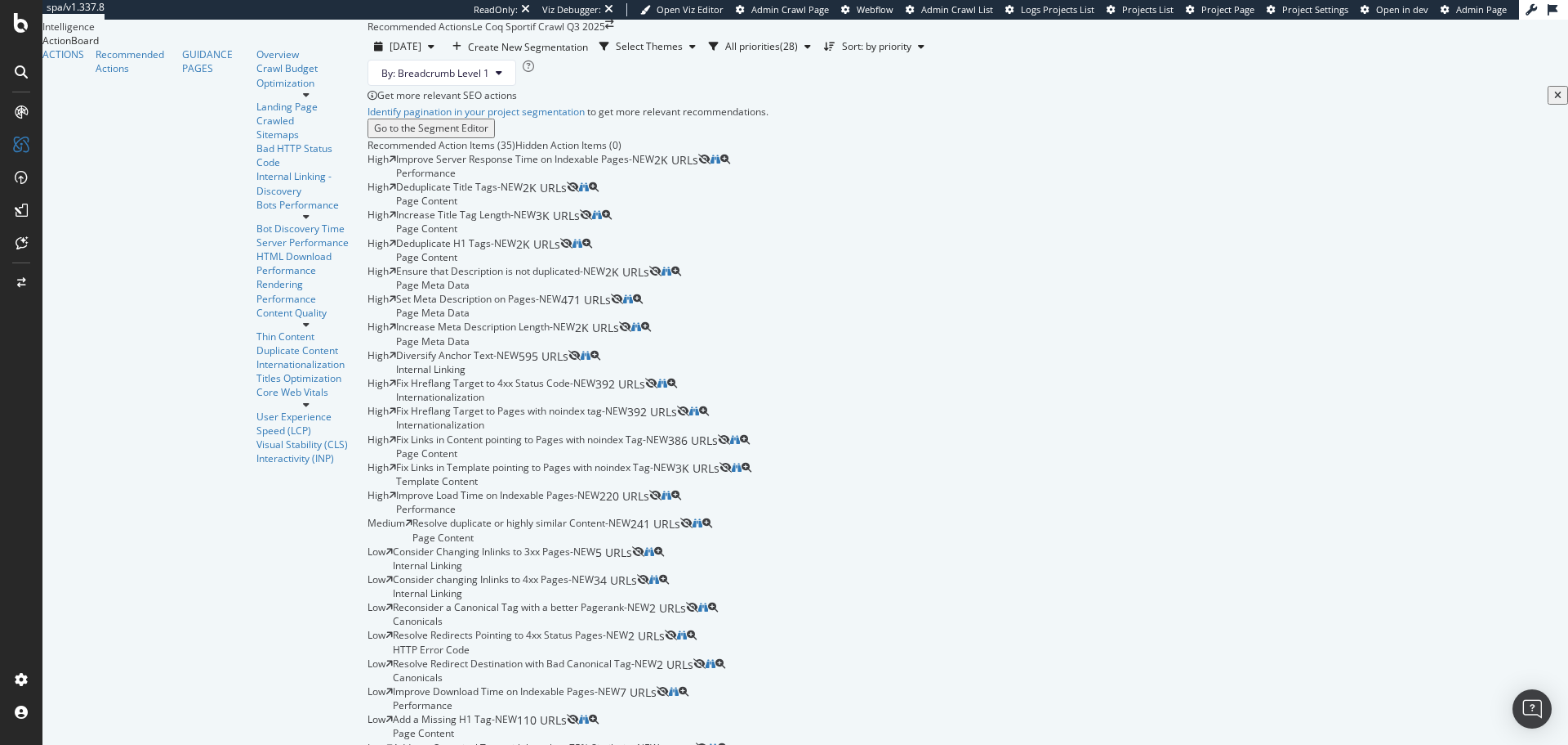
scroll to position [117, 0]
click at [16, 74] on icon at bounding box center [21, 72] width 13 height 13
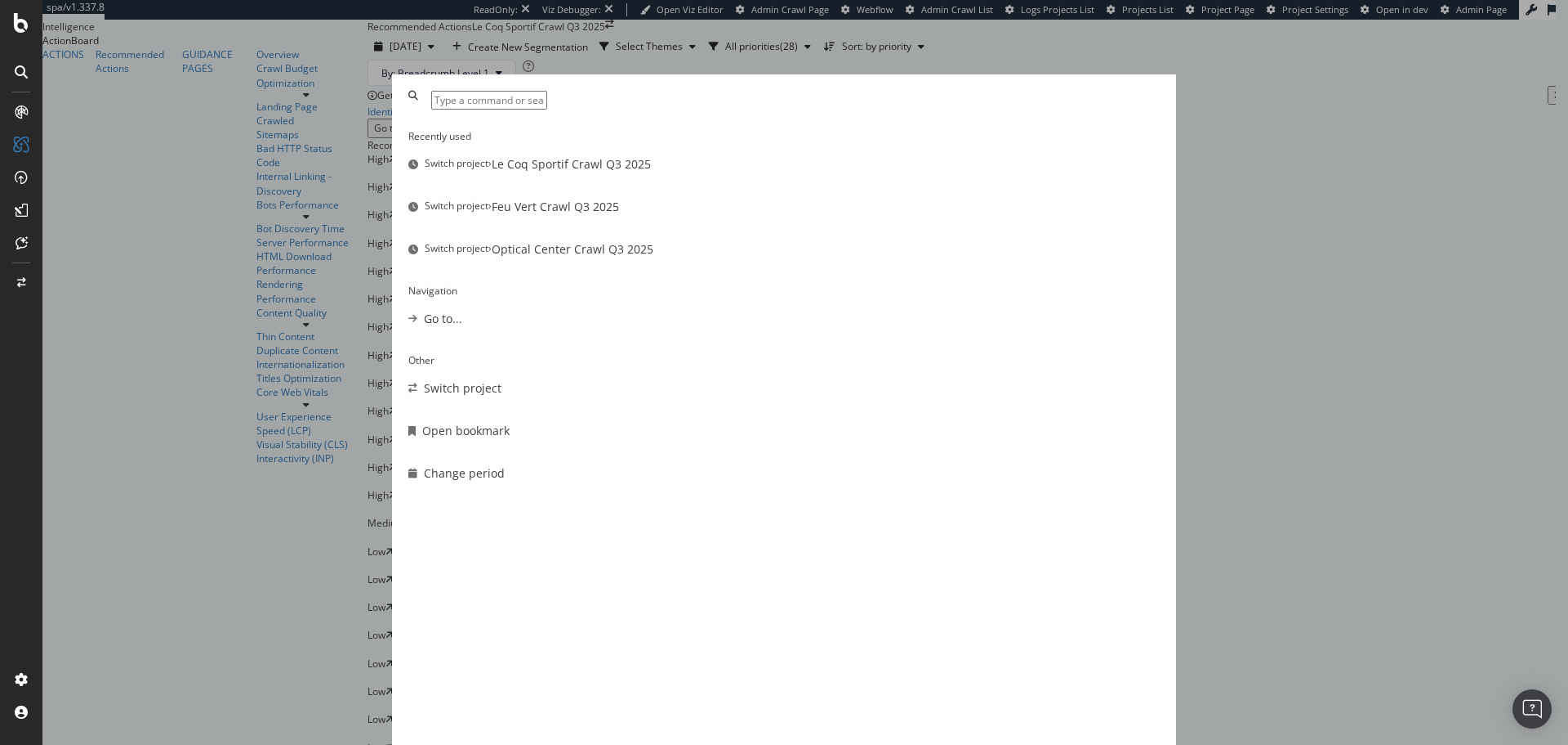
click at [548, 110] on input "modal" at bounding box center [489, 100] width 116 height 19
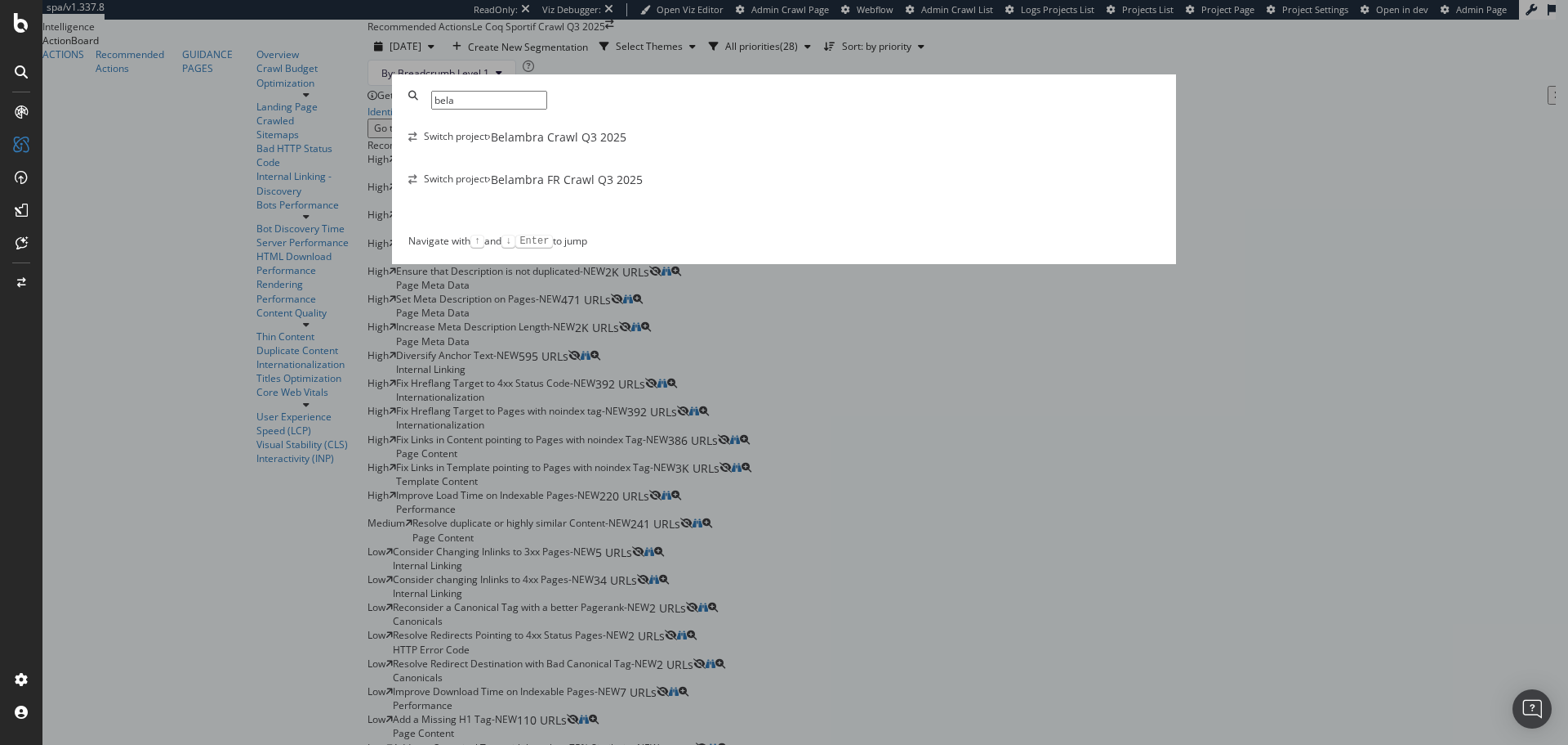
type input "bela"
click at [626, 145] on div "Belambra Crawl Q3 2025" at bounding box center [559, 137] width 135 height 16
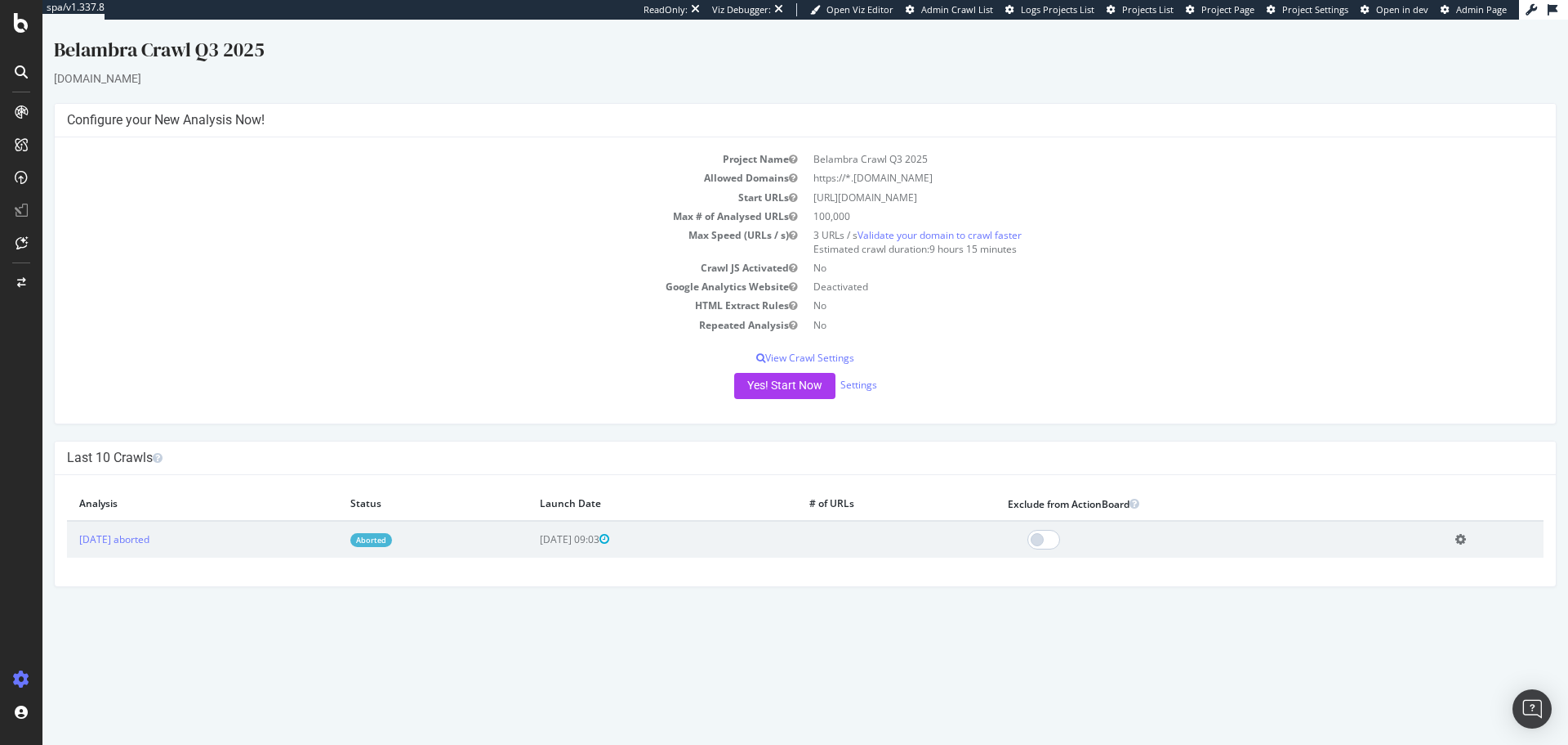
click at [24, 65] on div at bounding box center [21, 72] width 26 height 26
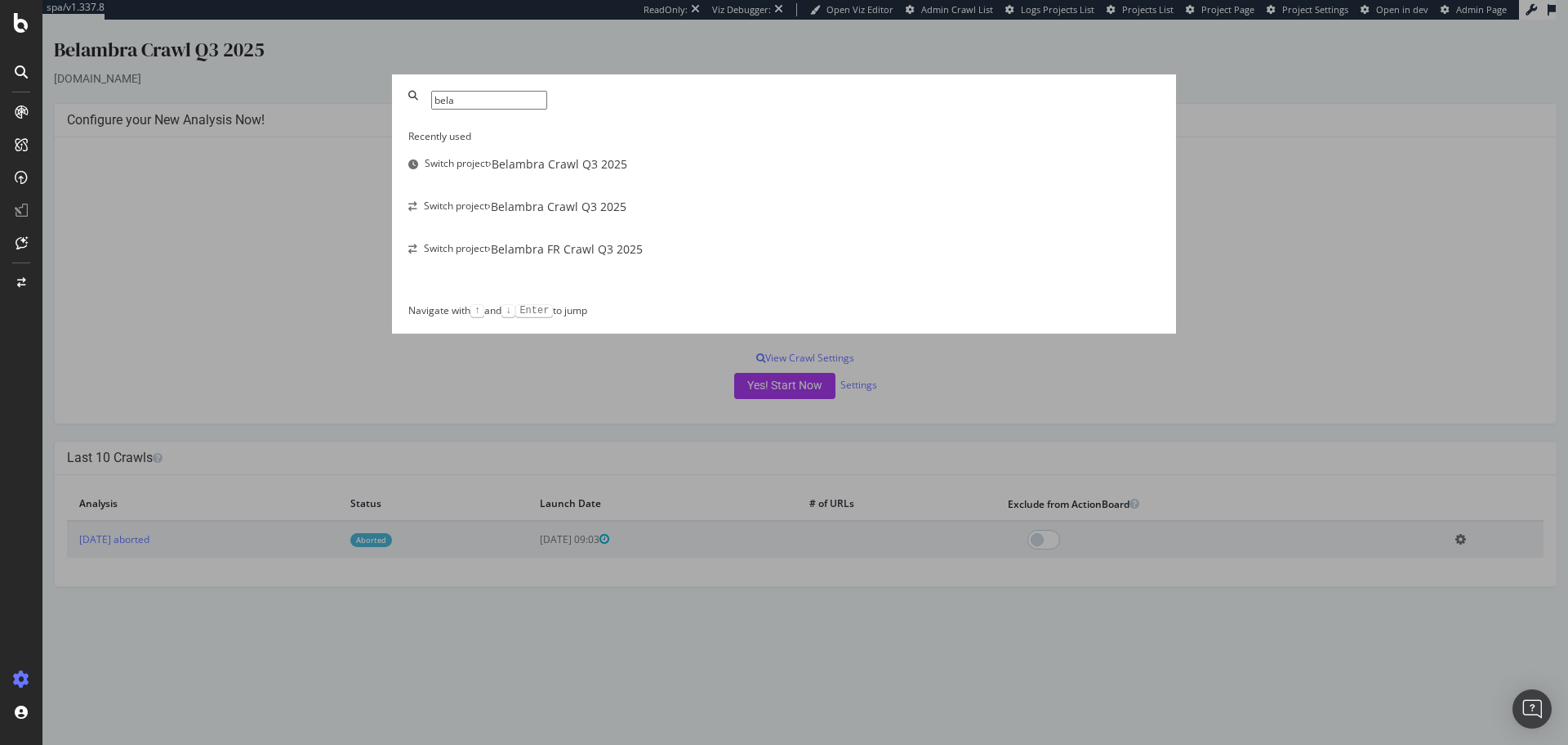
type input "bela"
click at [676, 257] on div "Switch project › Belambra FR Crawl Q3 2025" at bounding box center [784, 249] width 752 height 16
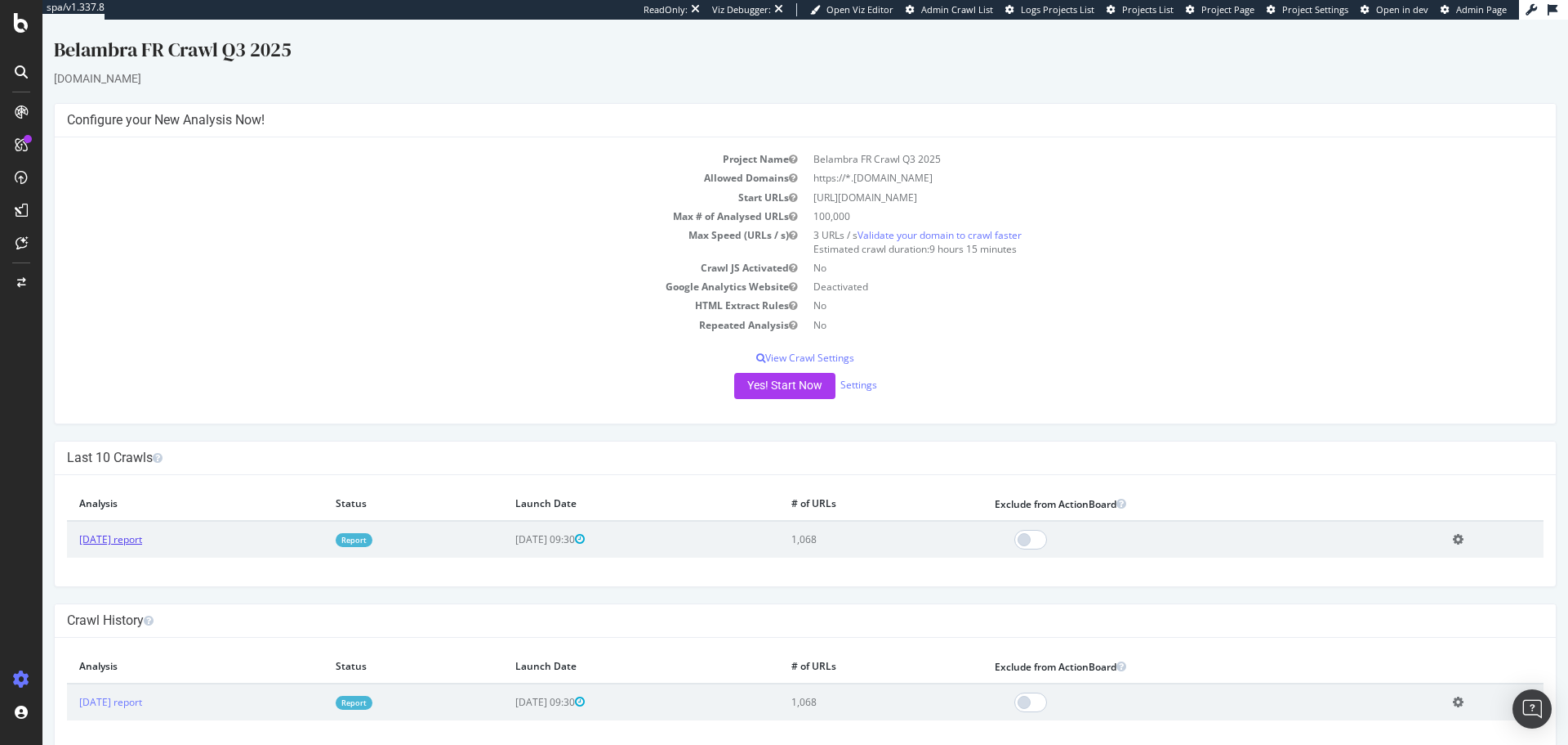
click at [142, 543] on link "[DATE] report" at bounding box center [111, 539] width 63 height 14
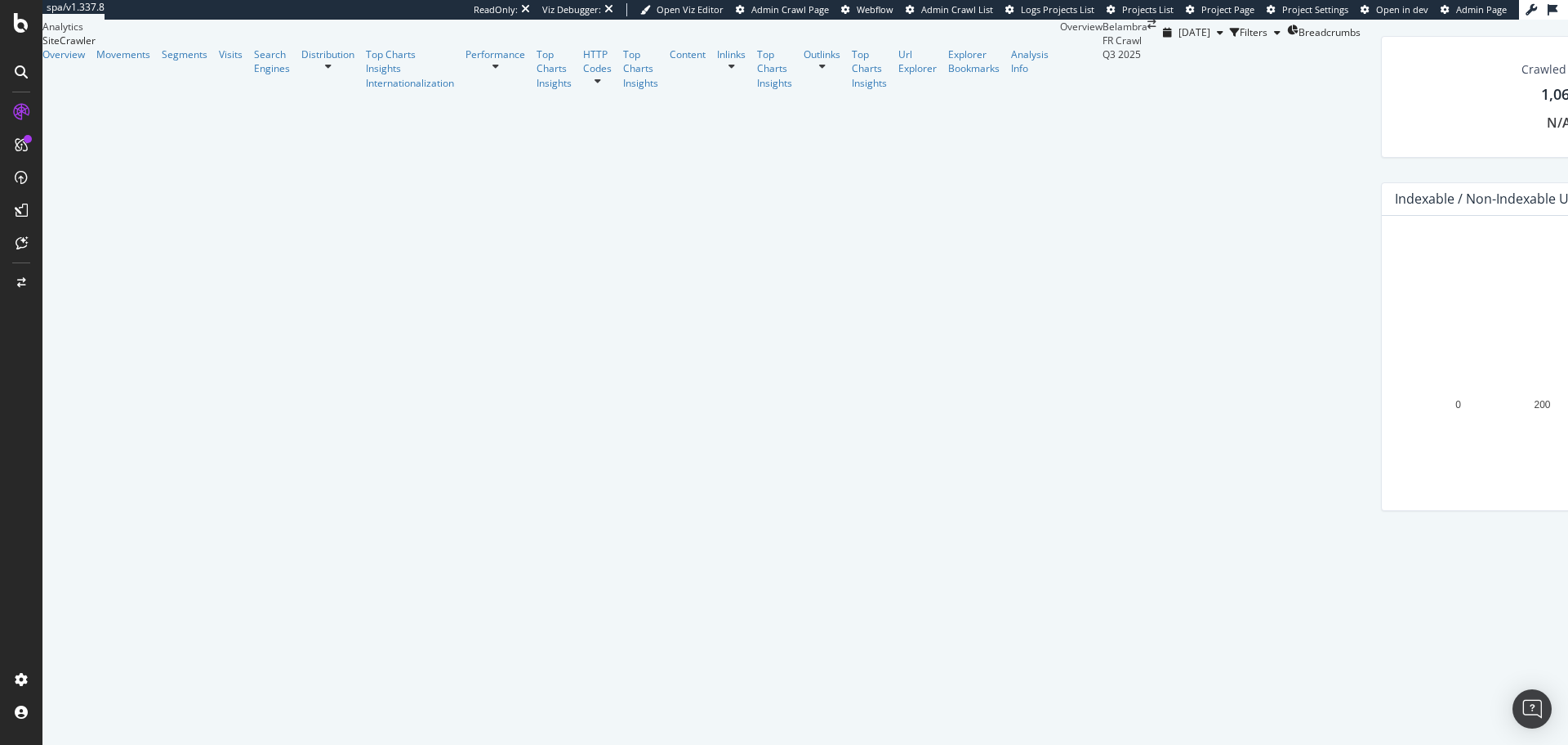
scroll to position [335, 0]
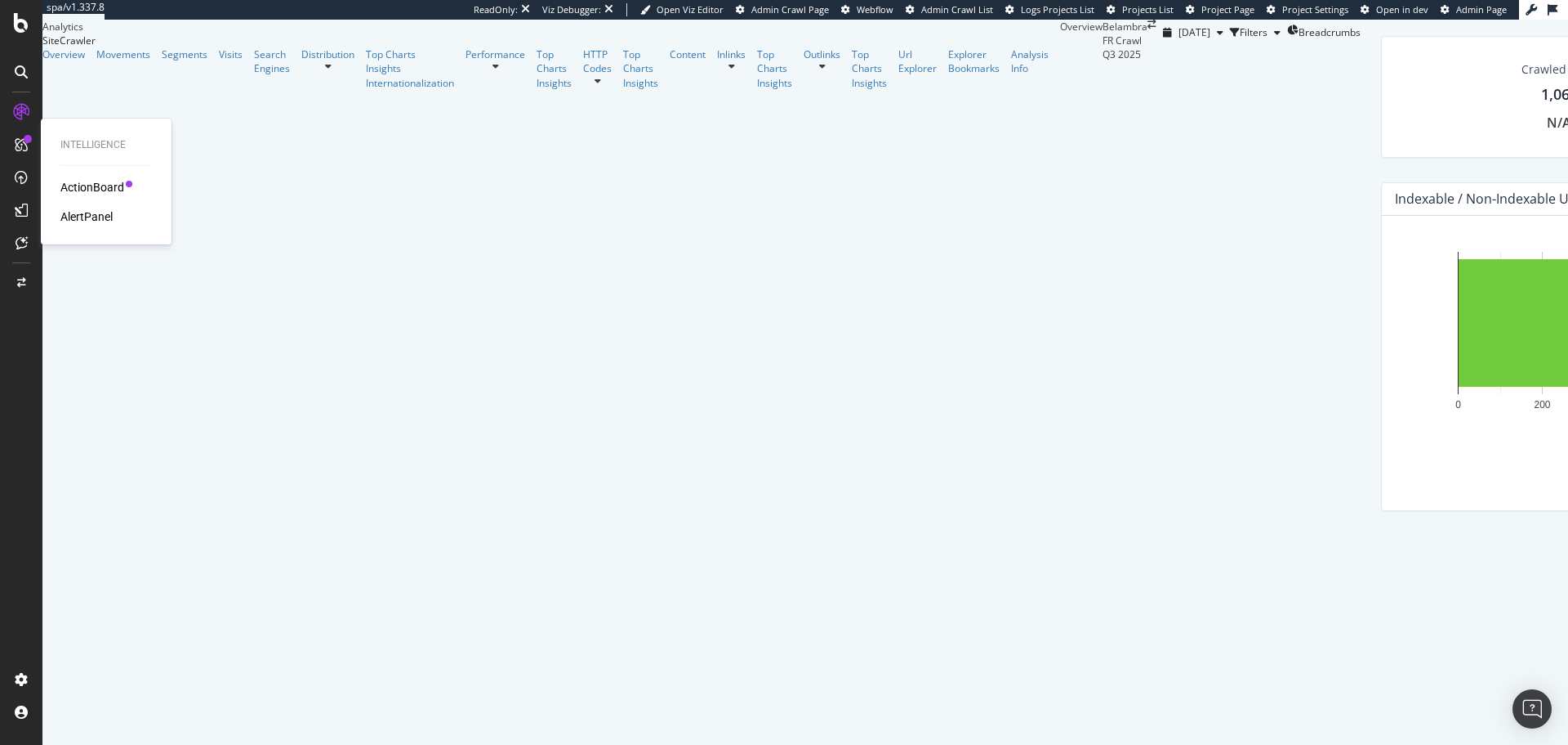
click at [75, 183] on div "ActionBoard" at bounding box center [93, 187] width 64 height 16
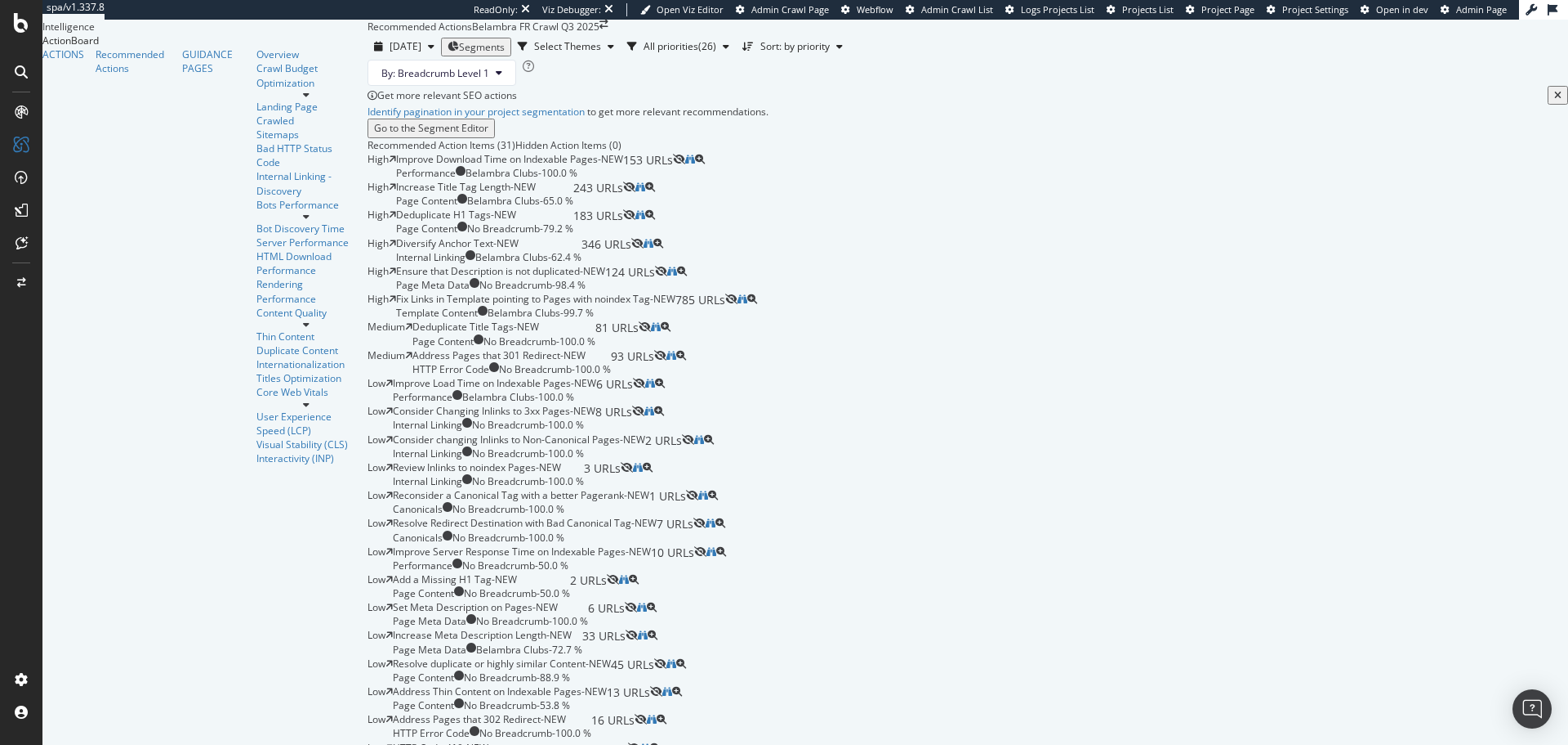
click at [26, 68] on icon at bounding box center [21, 72] width 13 height 13
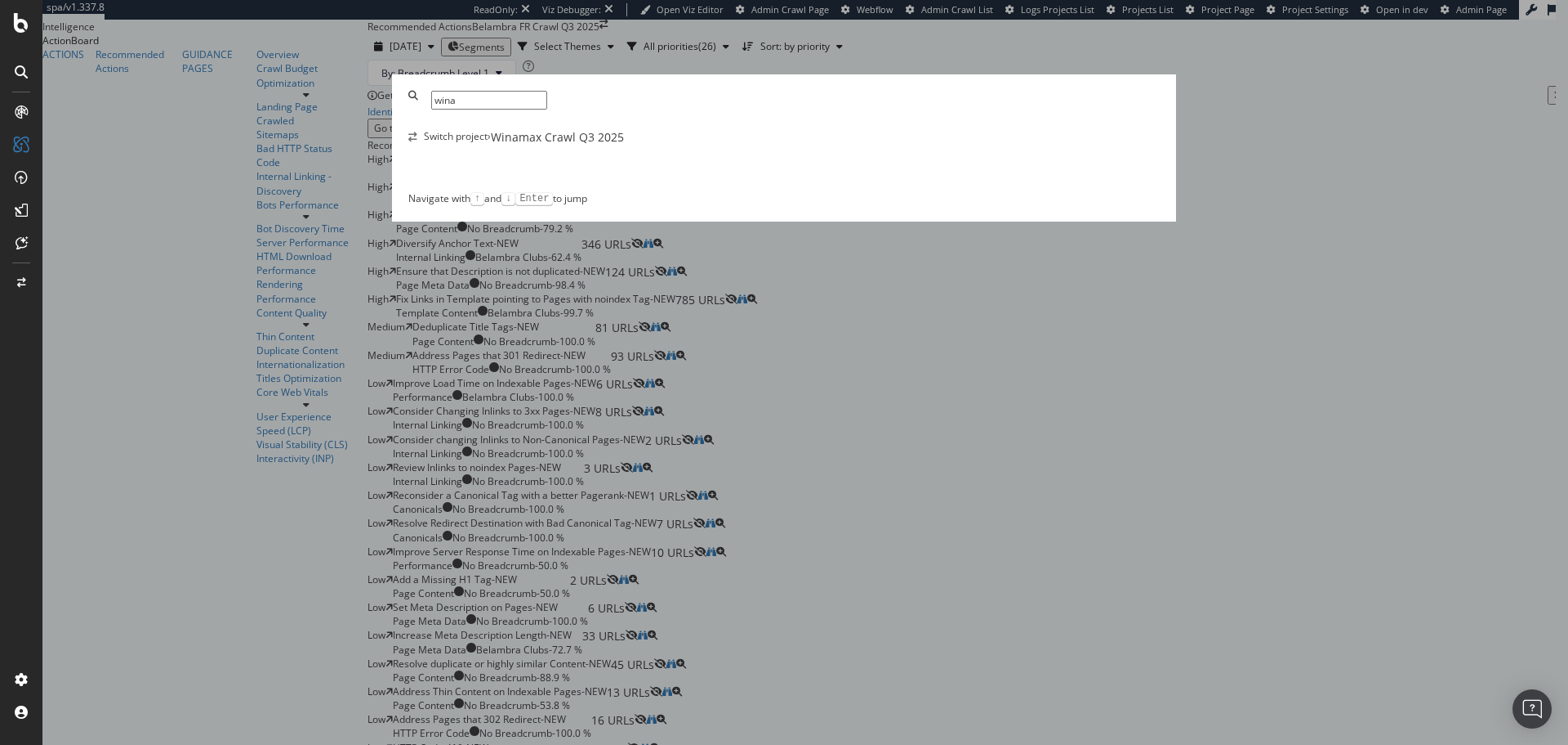
type input "wina"
click at [624, 145] on div "Winamax Crawl Q3 2025" at bounding box center [558, 137] width 133 height 16
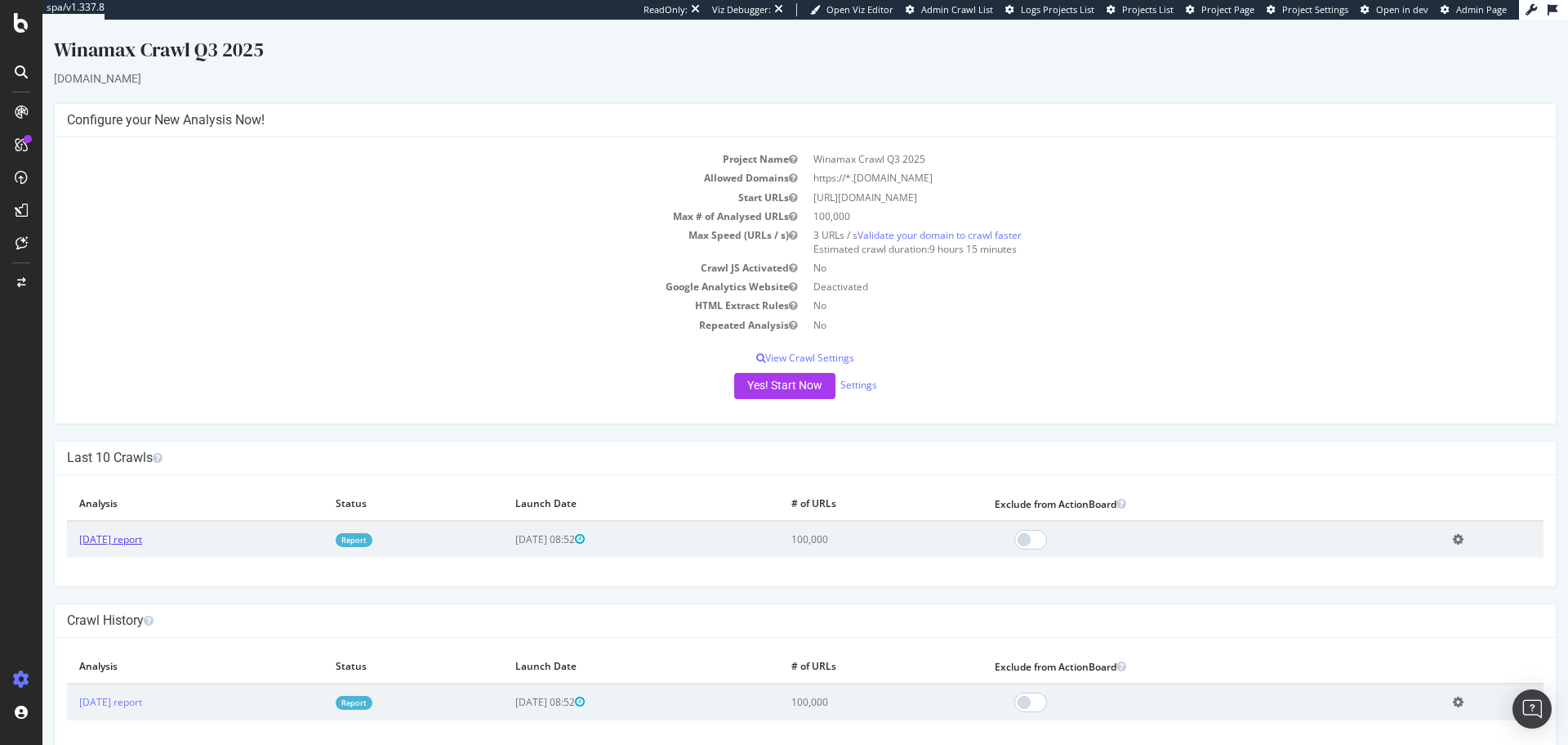
click at [138, 537] on link "[DATE] report" at bounding box center [111, 539] width 63 height 14
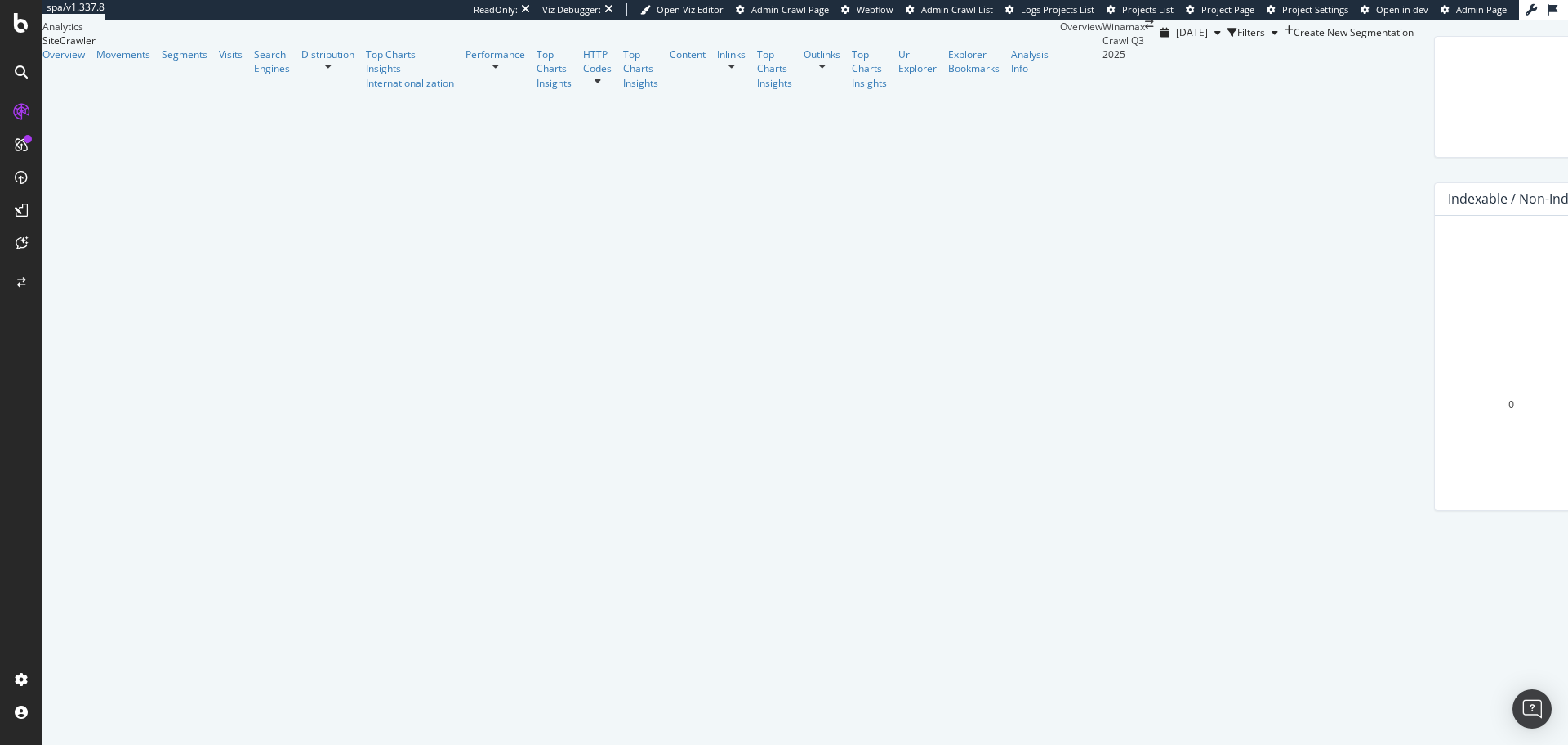
scroll to position [48, 0]
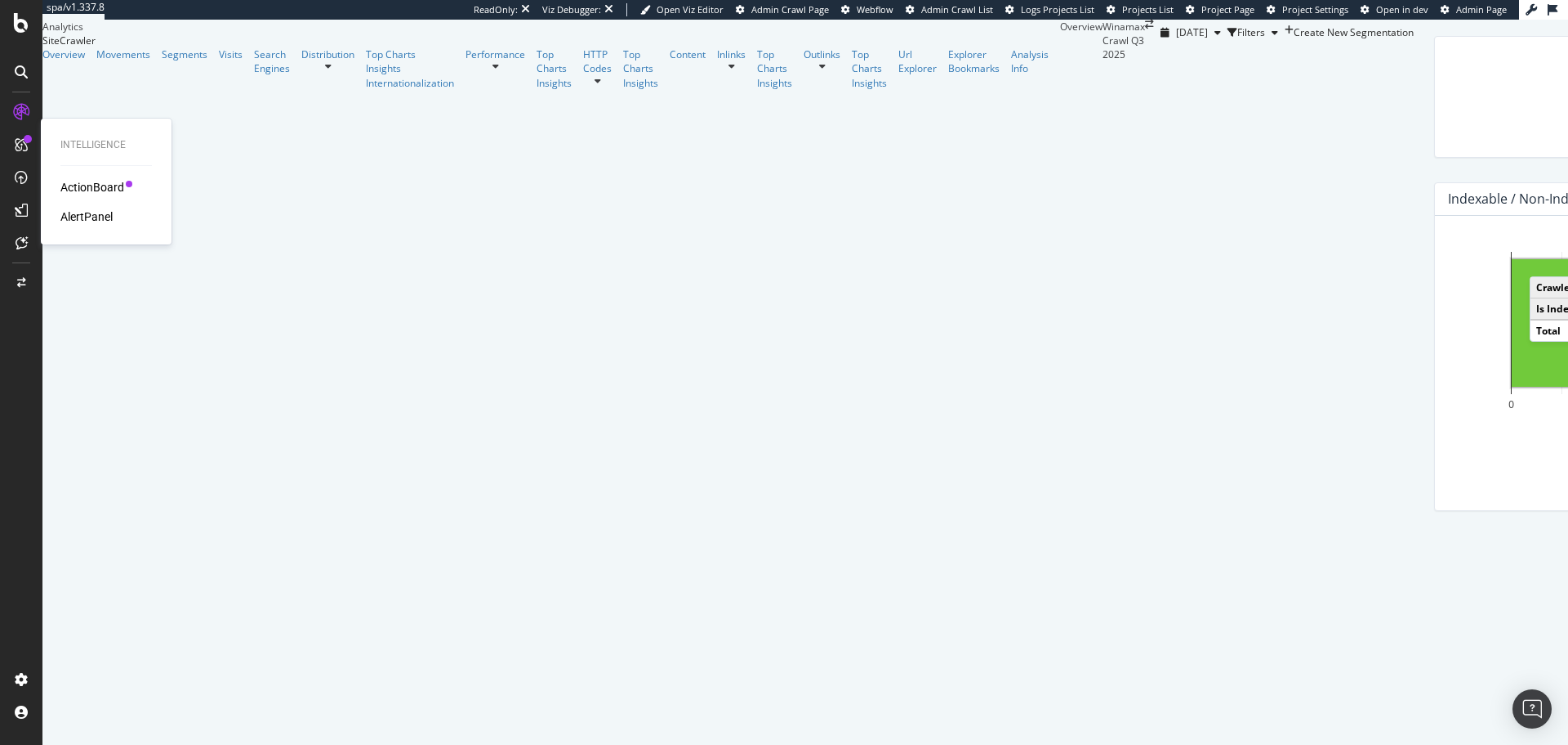
click at [91, 181] on div "ActionBoard" at bounding box center [93, 187] width 64 height 16
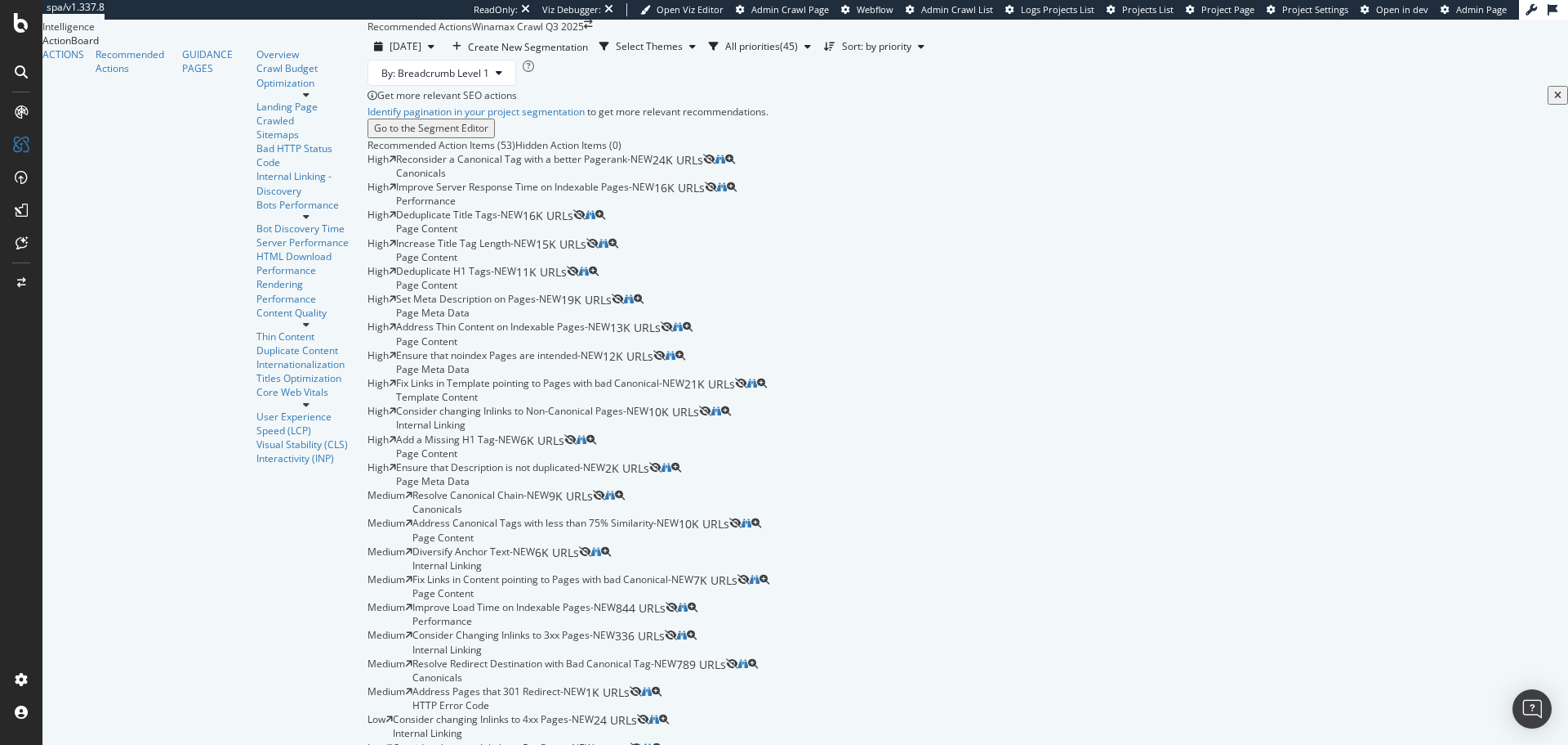
scroll to position [148, 0]
click at [12, 82] on div at bounding box center [21, 72] width 26 height 26
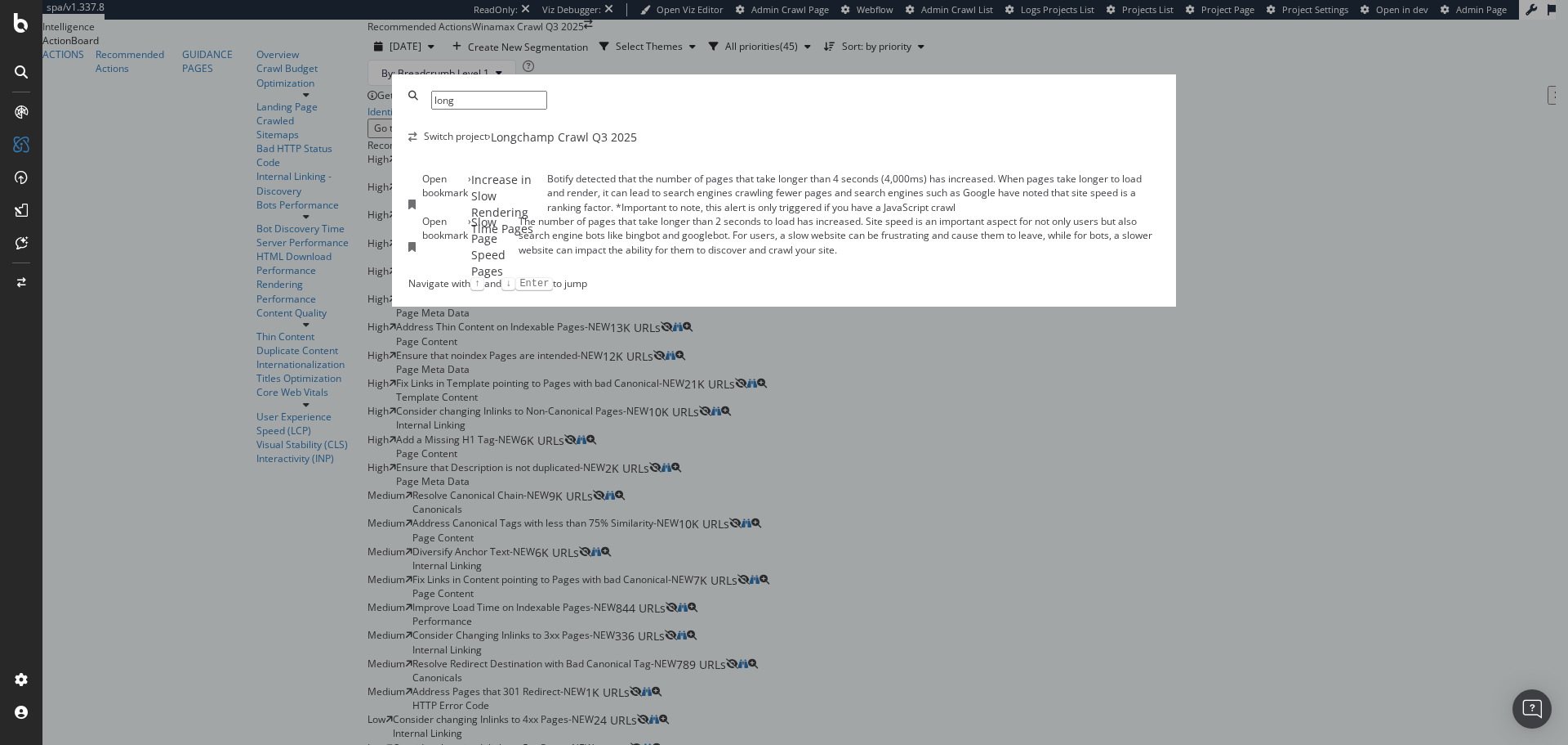
type input "long"
click at [637, 145] on div "Longchamp Crawl Q3 2025" at bounding box center [563, 137] width 146 height 16
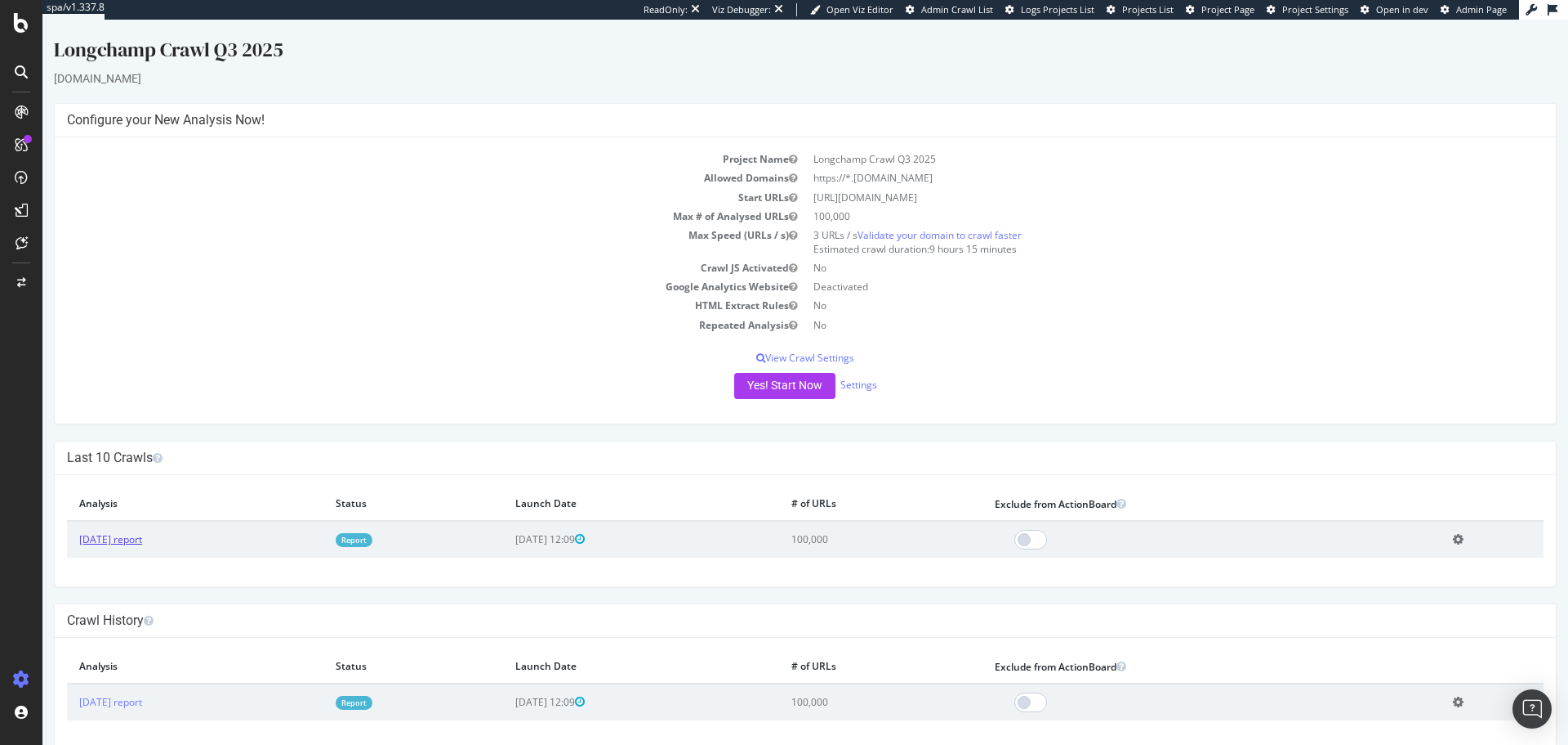
click at [142, 544] on link "[DATE] report" at bounding box center [111, 539] width 63 height 14
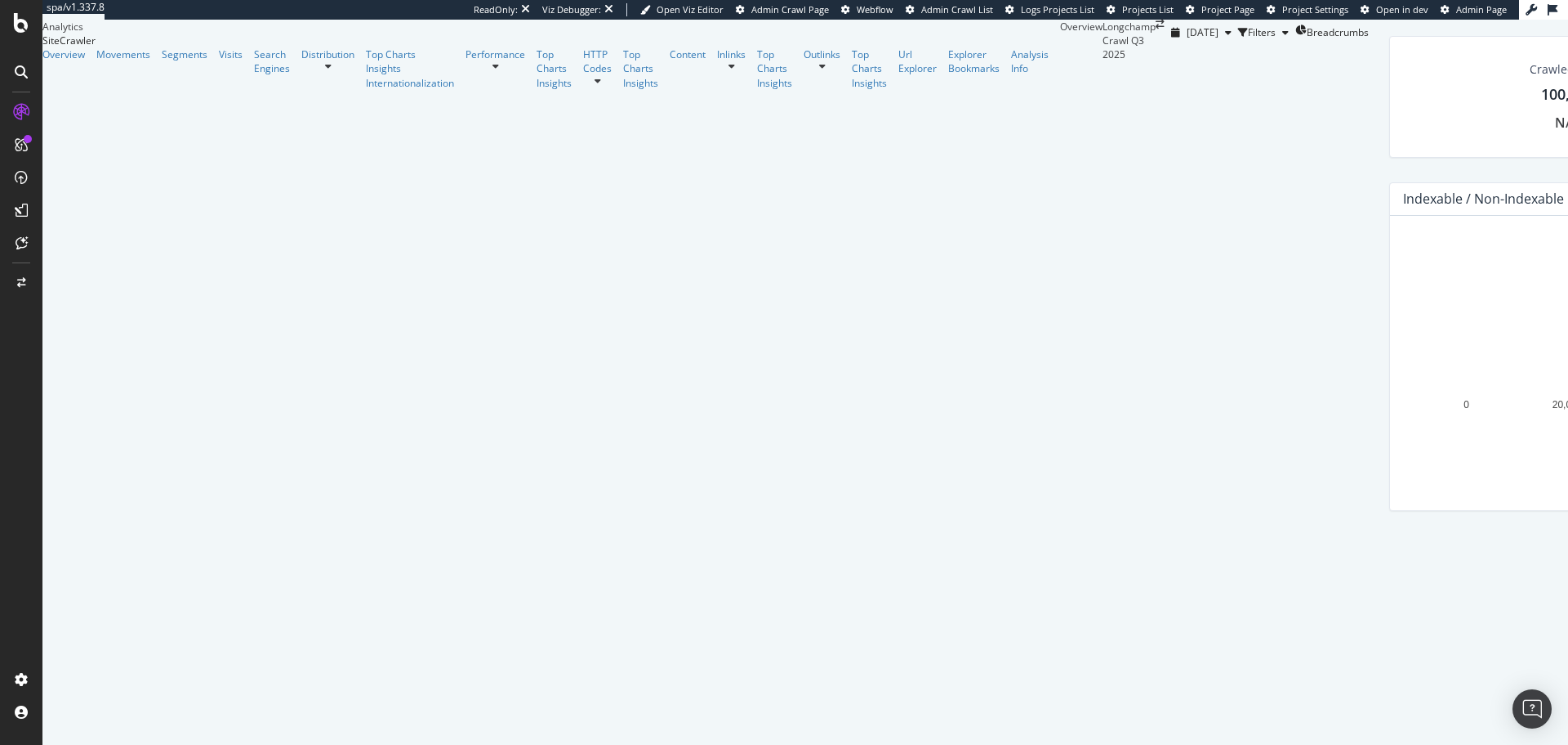
scroll to position [176, 0]
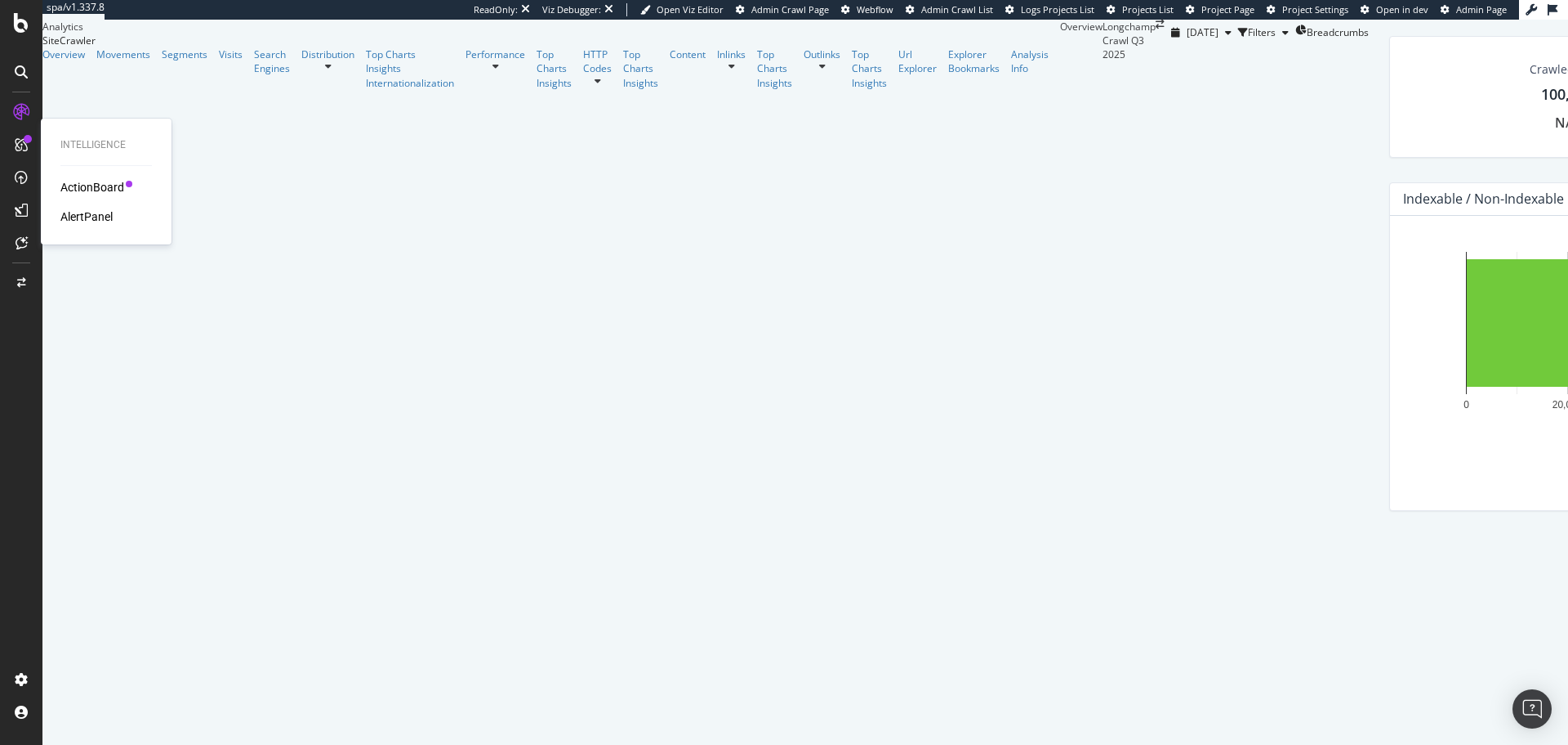
click at [112, 190] on div "ActionBoard" at bounding box center [93, 187] width 64 height 16
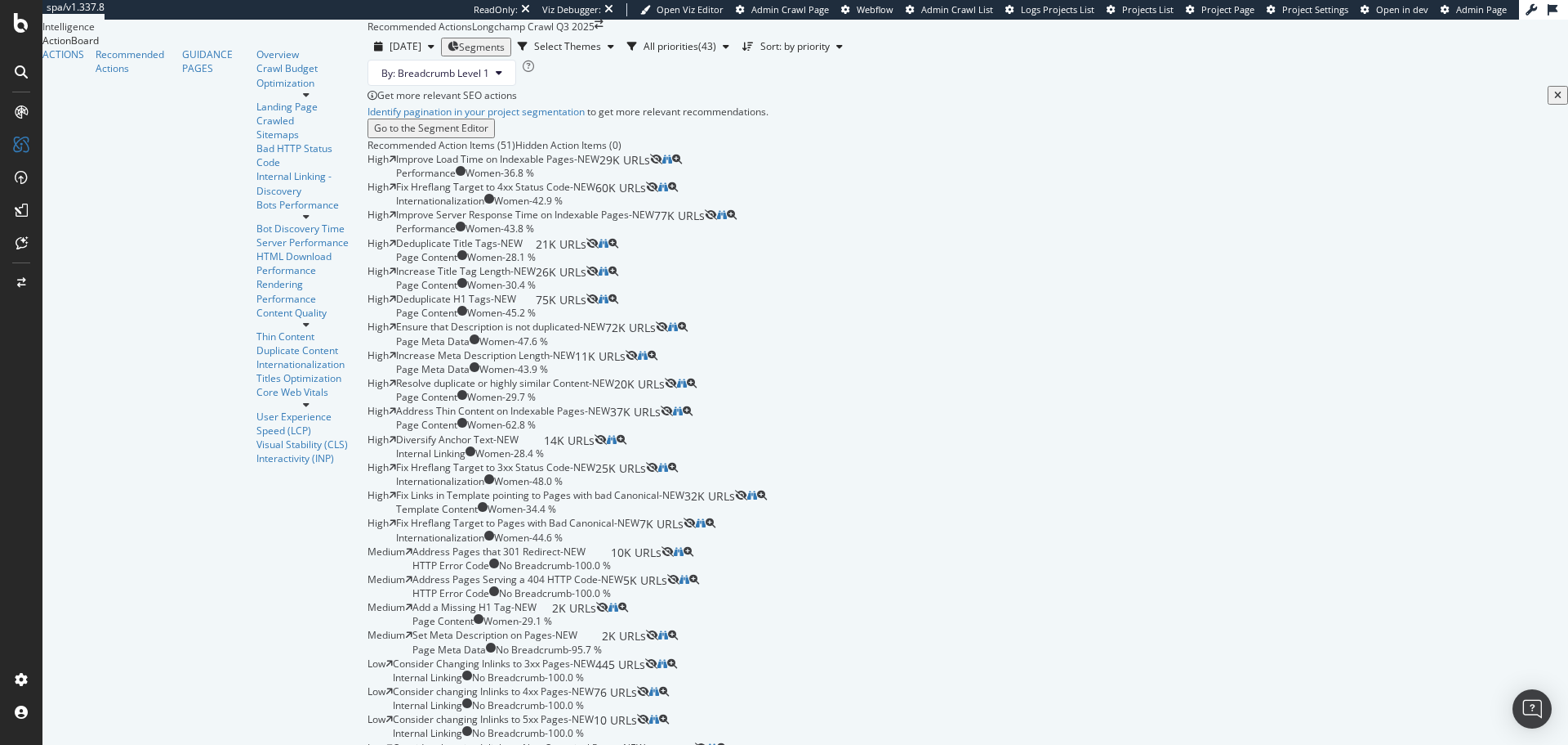
scroll to position [147, 0]
click at [21, 70] on icon at bounding box center [21, 72] width 13 height 13
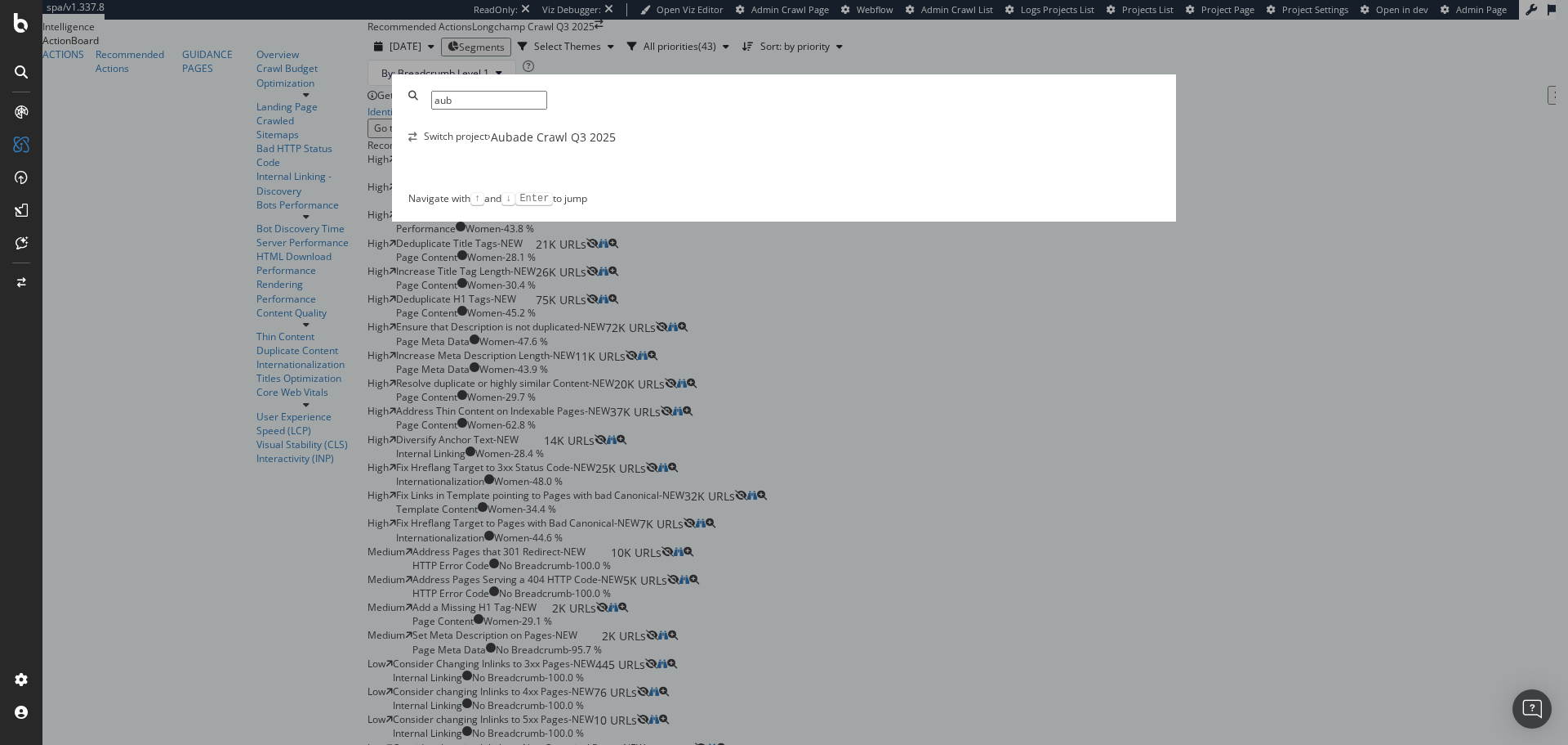
type input "aub"
click at [650, 145] on div "Switch project › Aubade Crawl Q3 2025" at bounding box center [784, 137] width 752 height 16
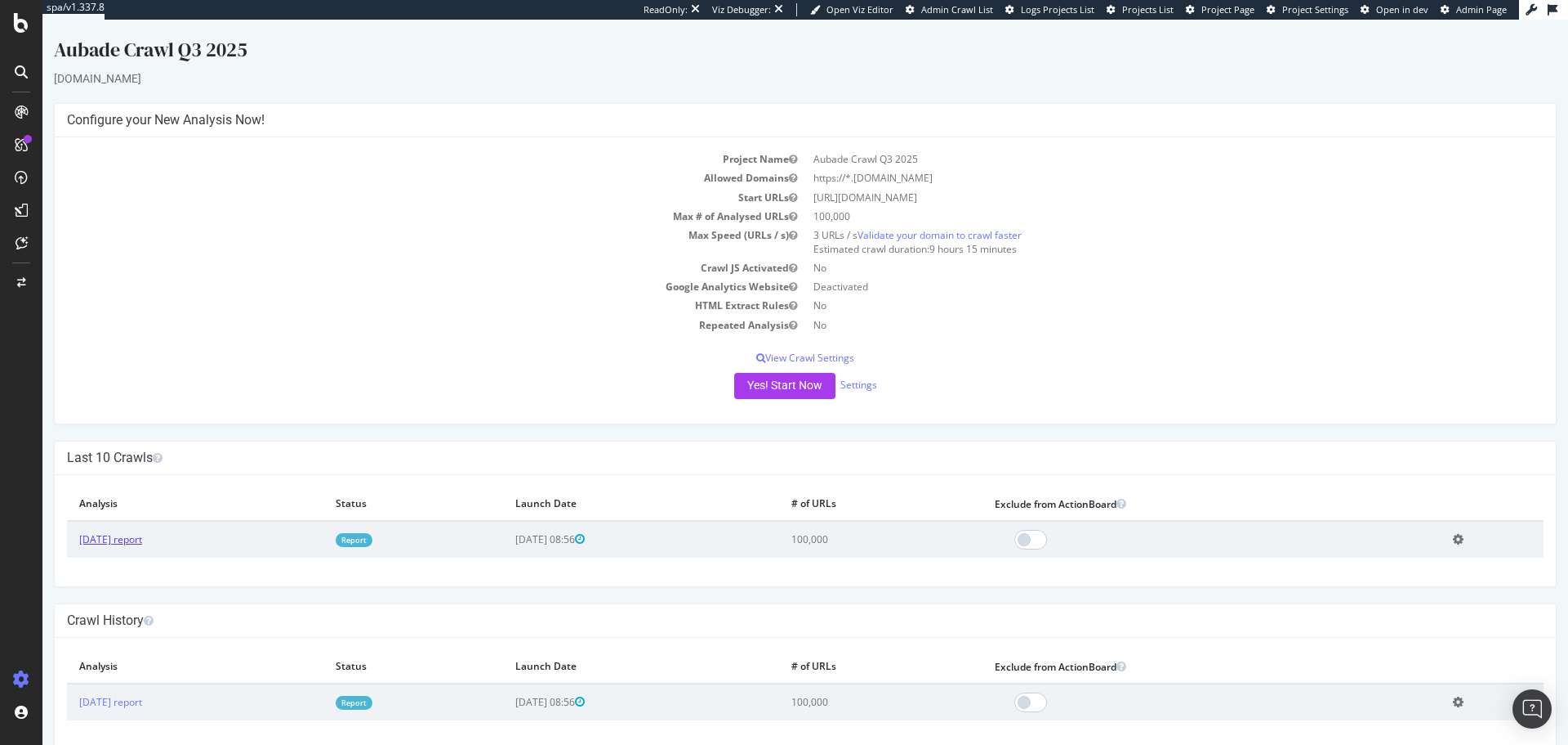
click at [142, 537] on link "[DATE] report" at bounding box center [111, 539] width 63 height 14
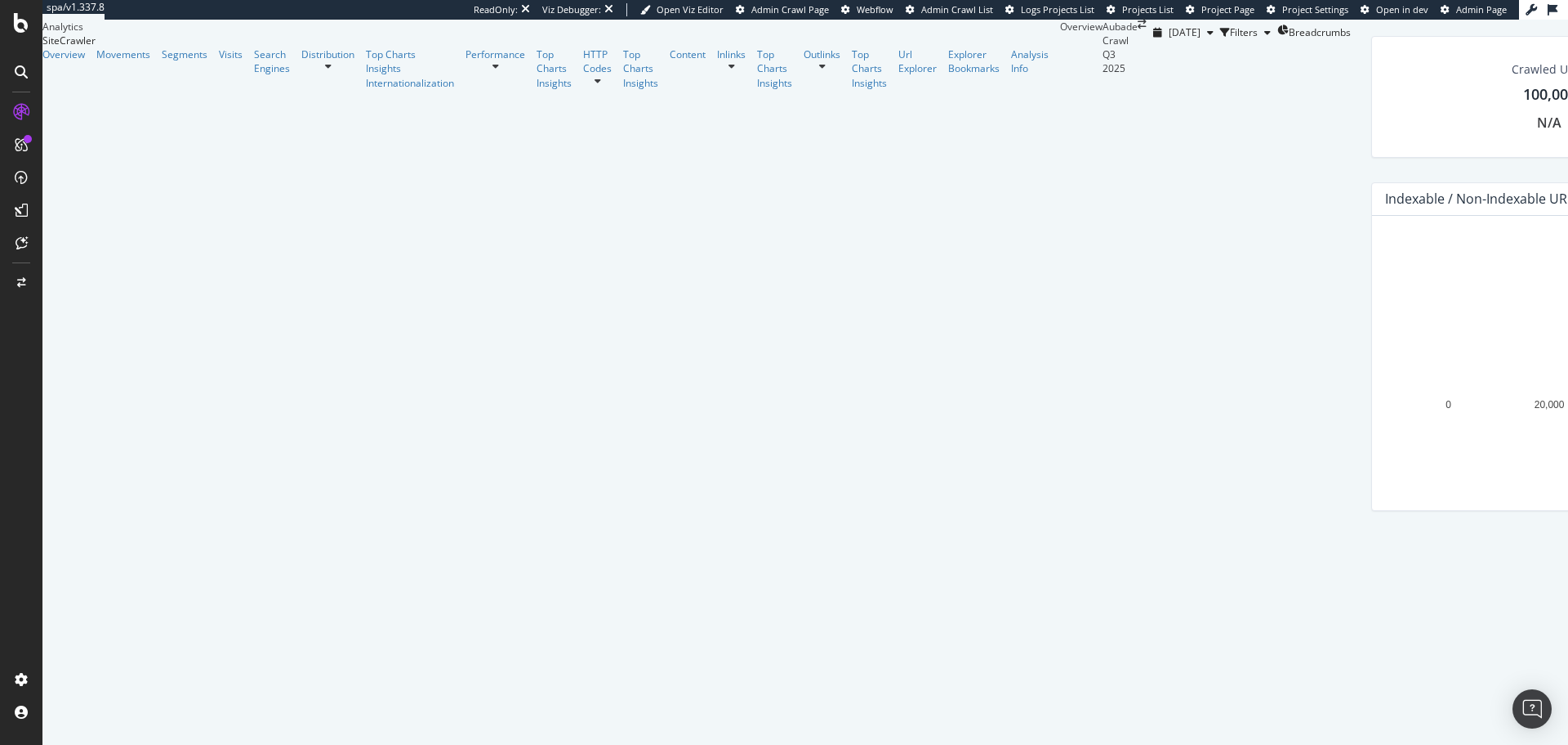
scroll to position [367, 0]
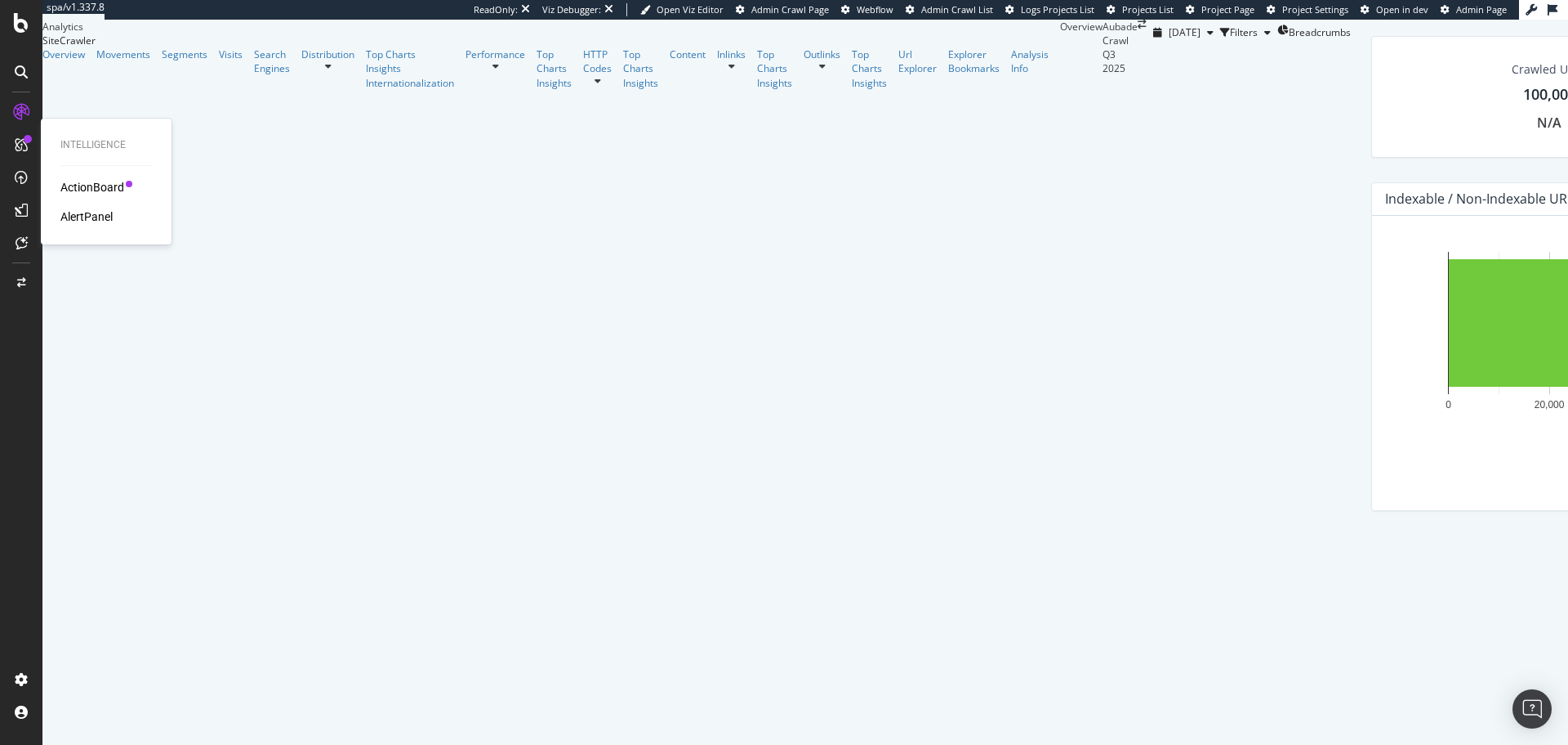
click at [88, 183] on div "ActionBoard" at bounding box center [93, 187] width 64 height 16
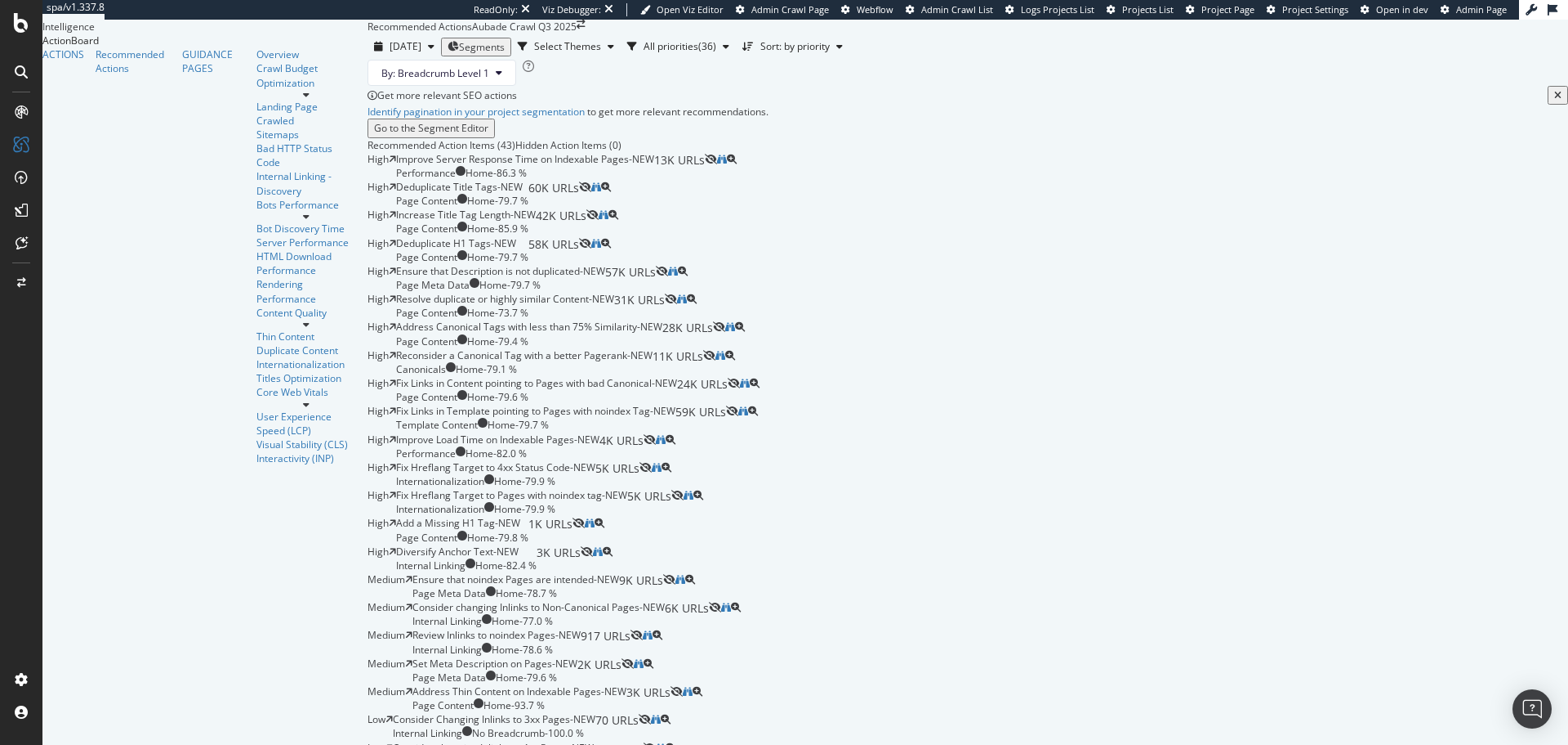
scroll to position [141, 0]
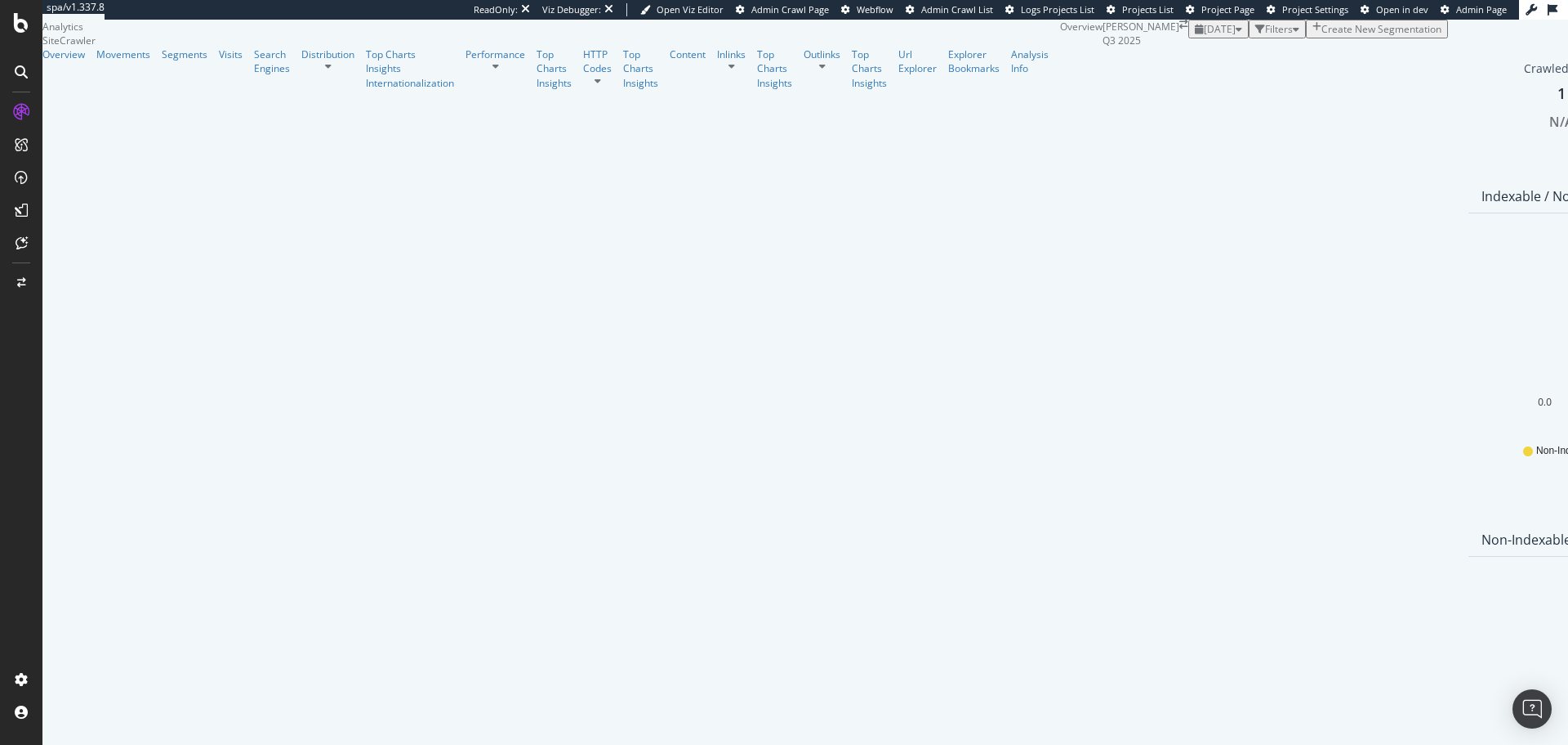
scroll to position [1129, 0]
